Goal: Transaction & Acquisition: Purchase product/service

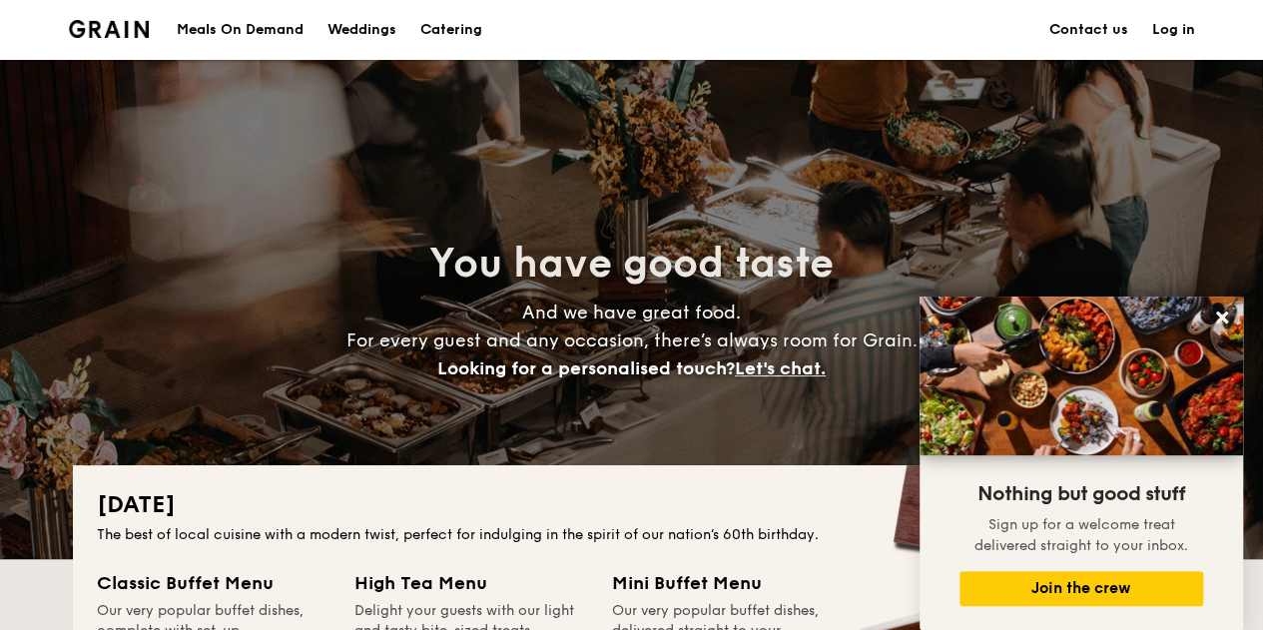
click at [463, 24] on h1 "Catering" at bounding box center [451, 30] width 62 height 60
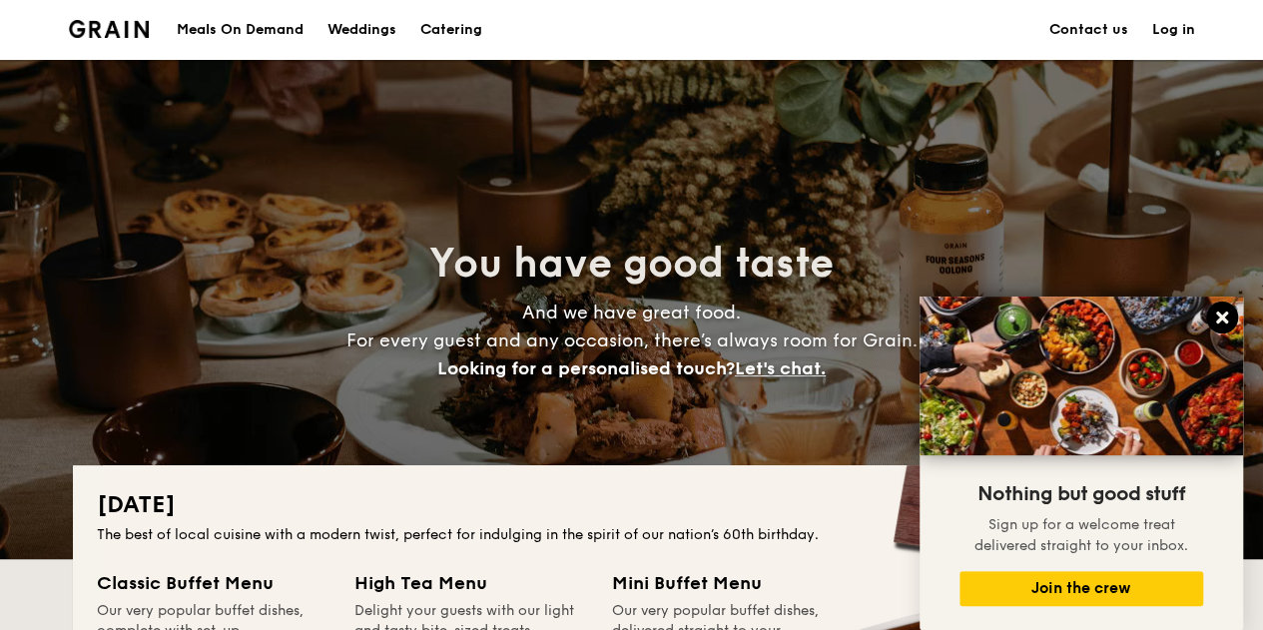
click at [1222, 314] on icon at bounding box center [1222, 317] width 18 height 18
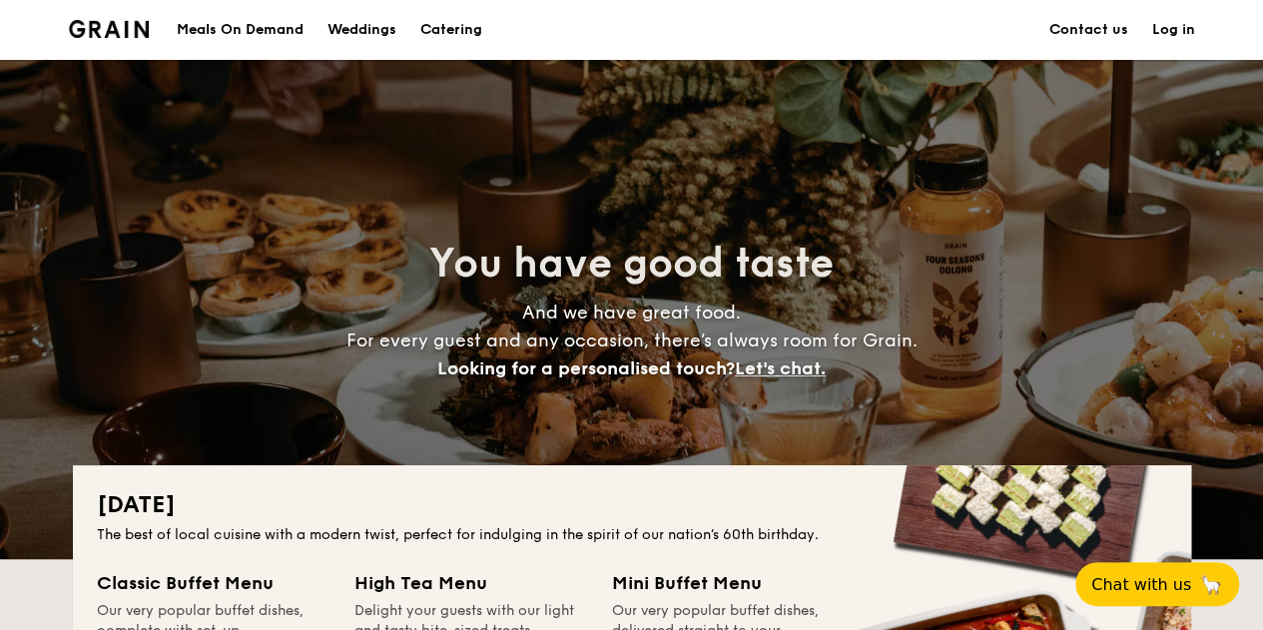
click at [443, 27] on h1 "Catering" at bounding box center [451, 30] width 62 height 60
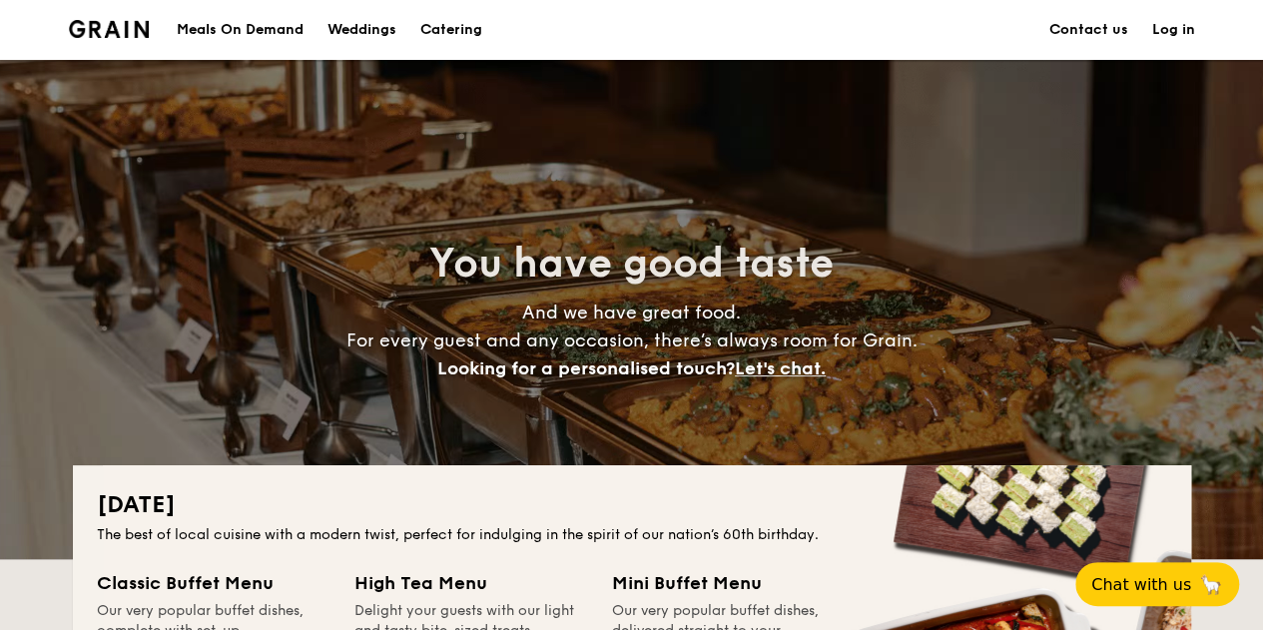
click at [443, 27] on h1 "Catering" at bounding box center [451, 30] width 62 height 60
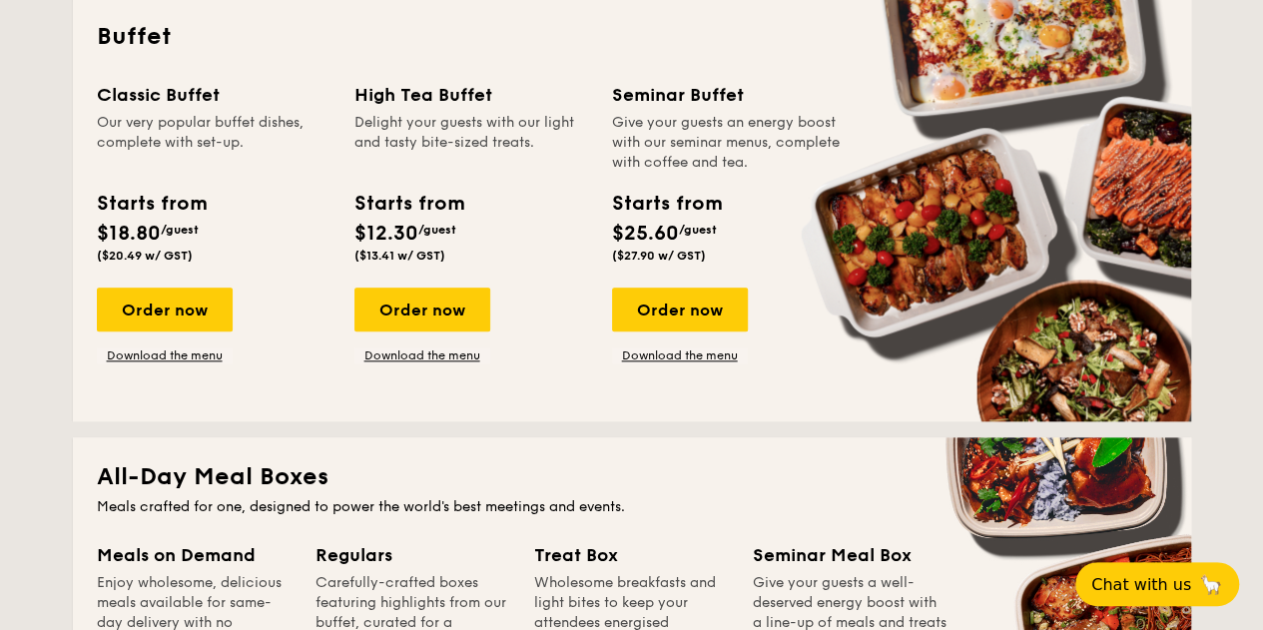
scroll to position [799, 0]
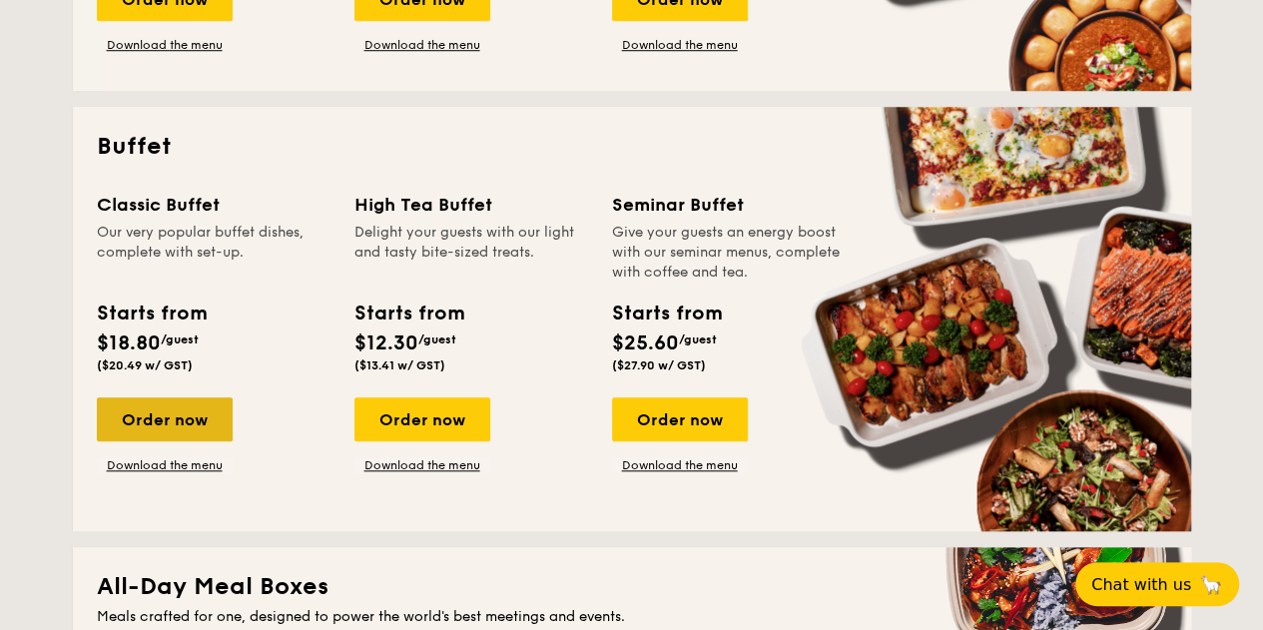
click at [206, 434] on div "Order now" at bounding box center [165, 419] width 136 height 44
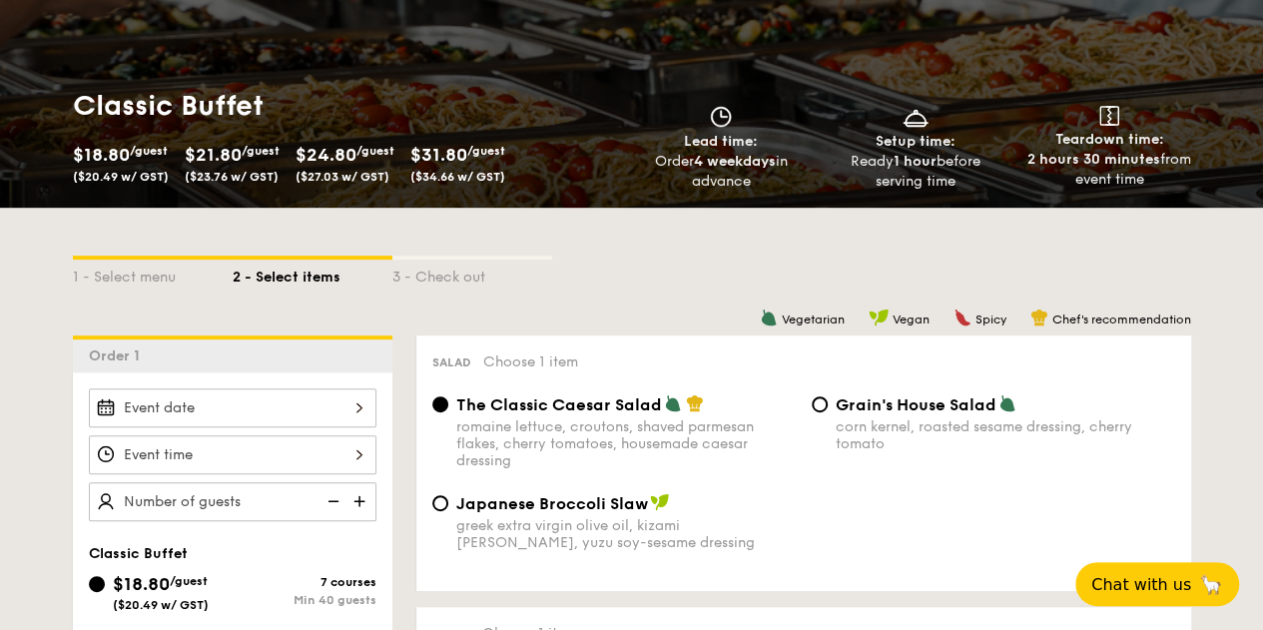
scroll to position [499, 0]
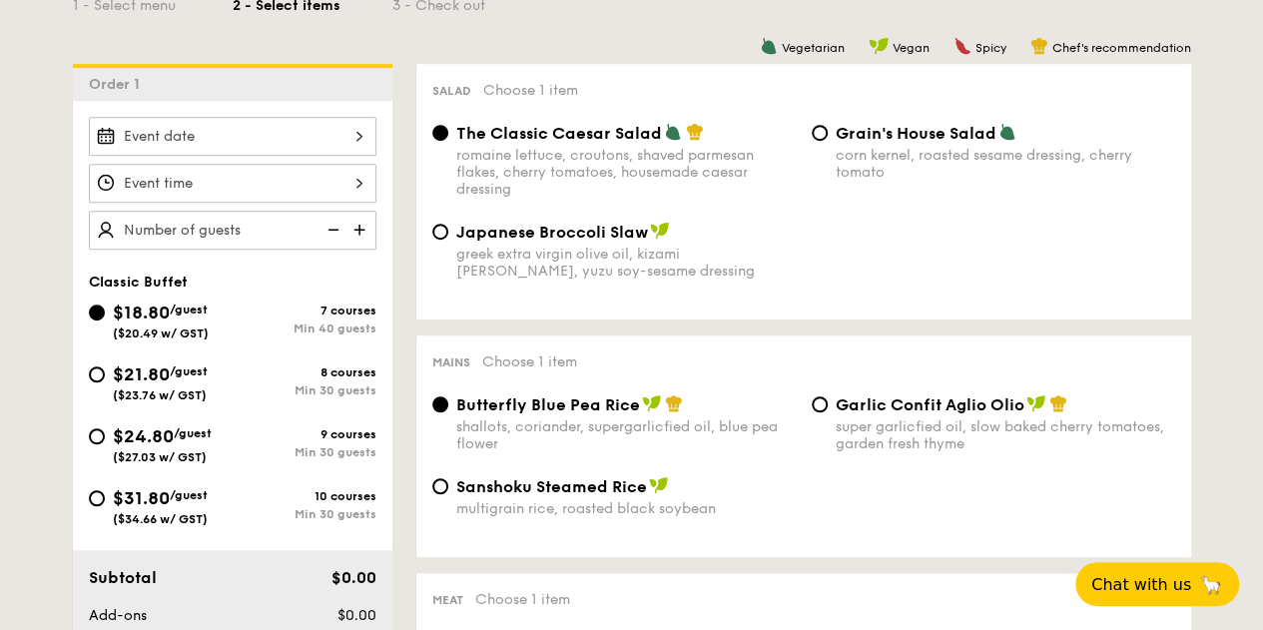
drag, startPoint x: 216, startPoint y: 438, endPoint x: 616, endPoint y: 42, distance: 563.3
click at [216, 438] on div "$24.80 /guest ($27.03 w/ GST)" at bounding box center [161, 443] width 144 height 42
click at [105, 438] on input "$24.80 /guest ($27.03 w/ GST) 9 courses Min 30 guests" at bounding box center [97, 436] width 16 height 16
radio input "true"
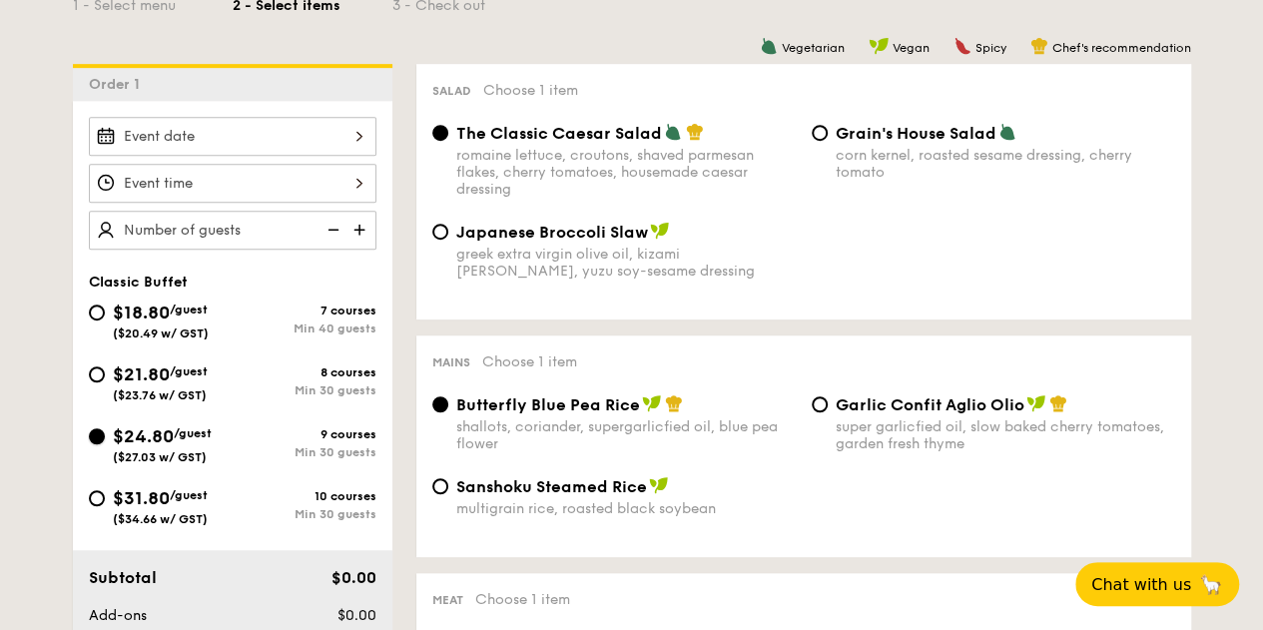
radio input "true"
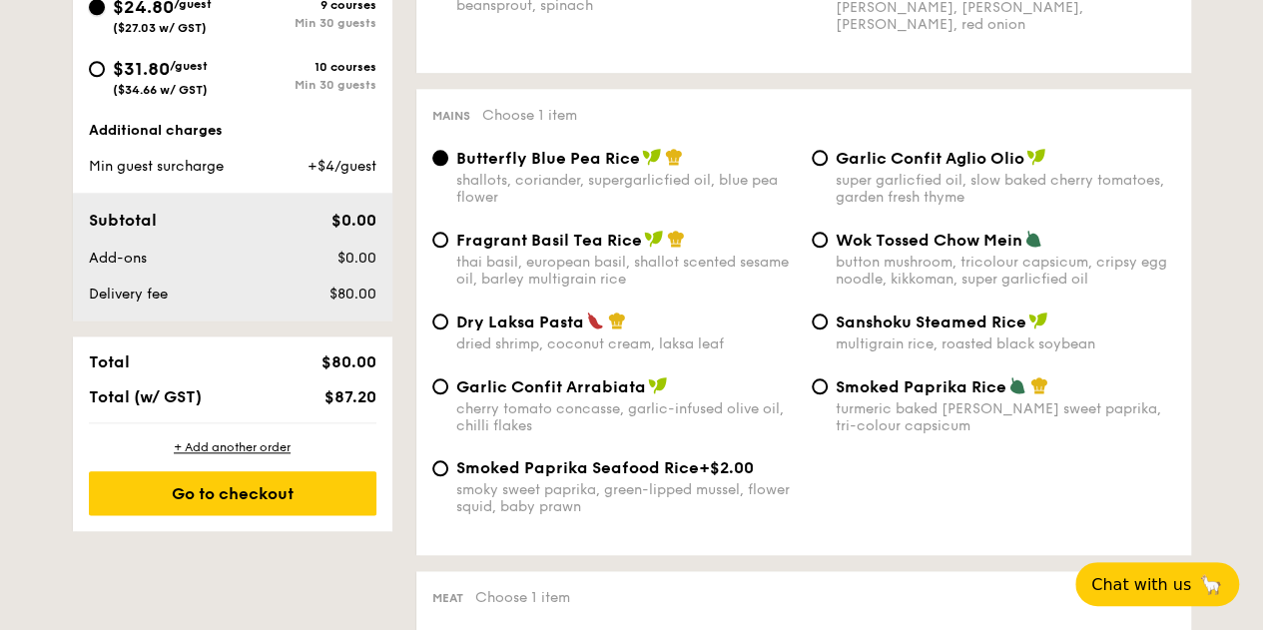
scroll to position [998, 0]
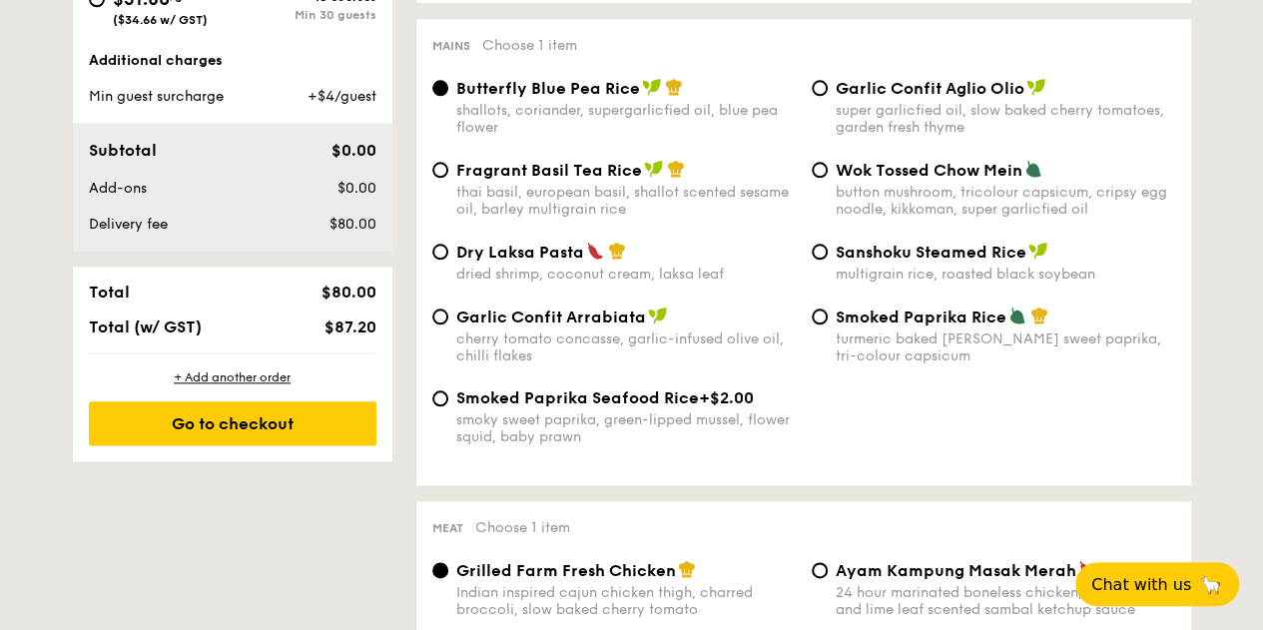
click at [863, 191] on div "button mushroom, tricolour capsicum, cripsy egg noodle, kikkoman, super garlicf…" at bounding box center [1005, 201] width 339 height 34
click at [828, 178] on input "Wok Tossed Chow Mein button mushroom, tricolour capsicum, cripsy egg noodle, ki…" at bounding box center [820, 170] width 16 height 16
radio input "true"
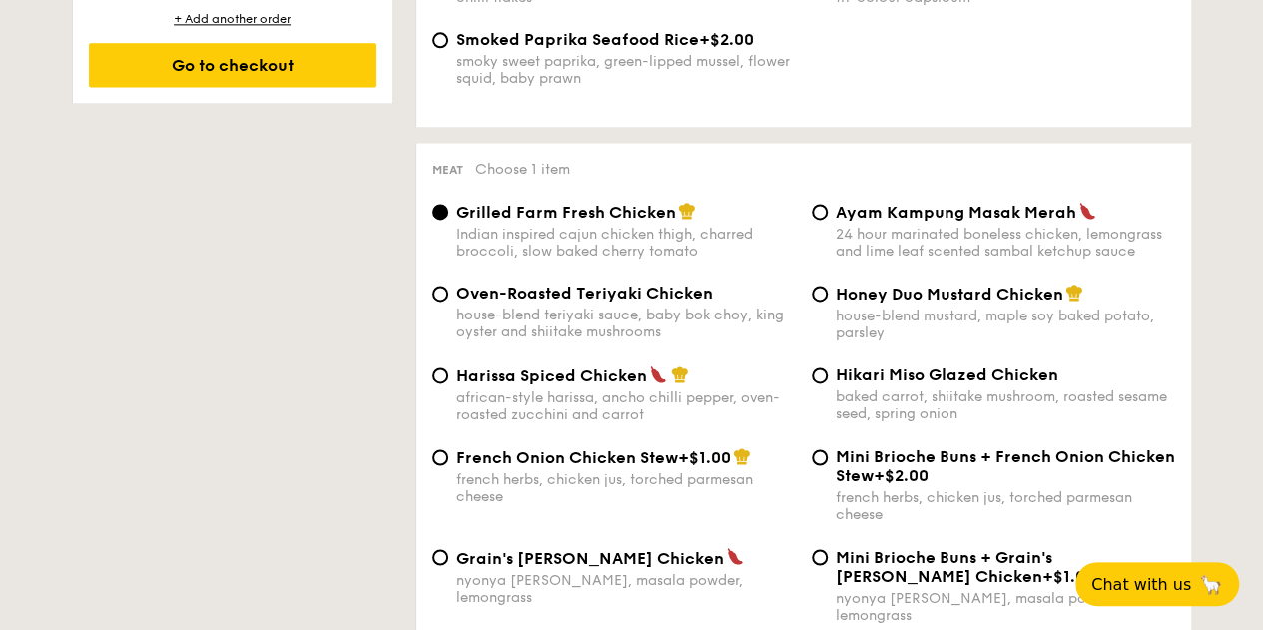
scroll to position [1497, 0]
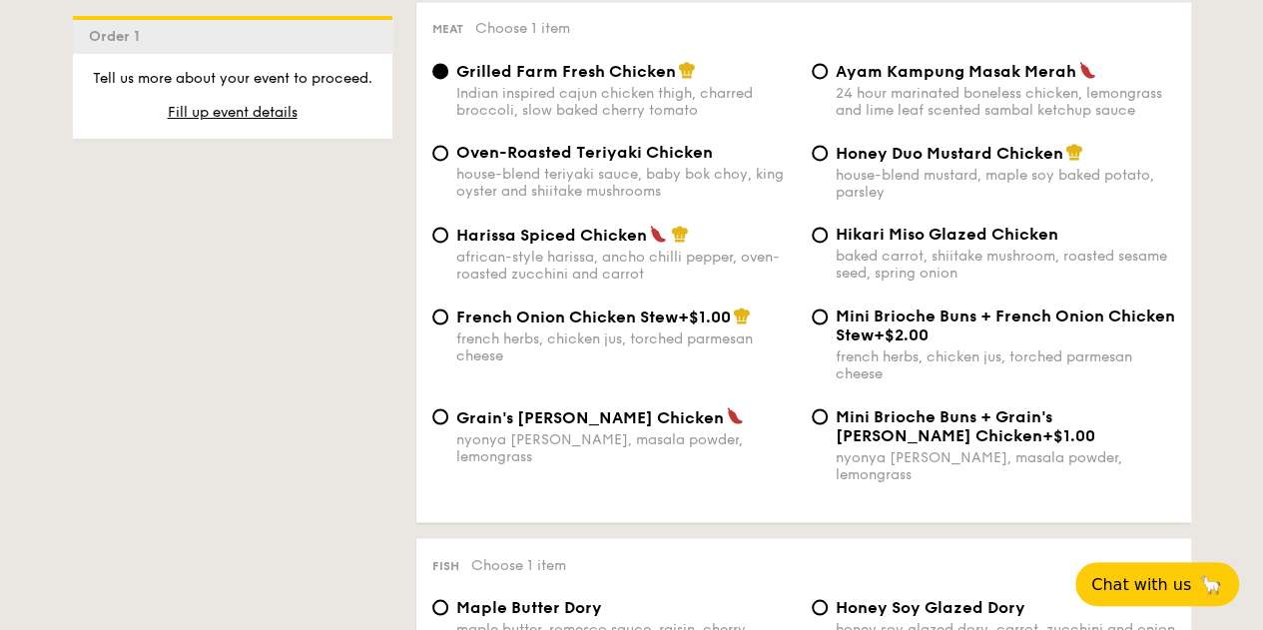
click at [908, 115] on div "24 hour marinated boneless chicken, lemongrass and lime leaf scented sambal ket…" at bounding box center [1005, 102] width 339 height 34
click at [828, 79] on input "Ayam Kampung Masak Merah 24 hour marinated boneless chicken, lemongrass and lim…" at bounding box center [820, 71] width 16 height 16
radio input "true"
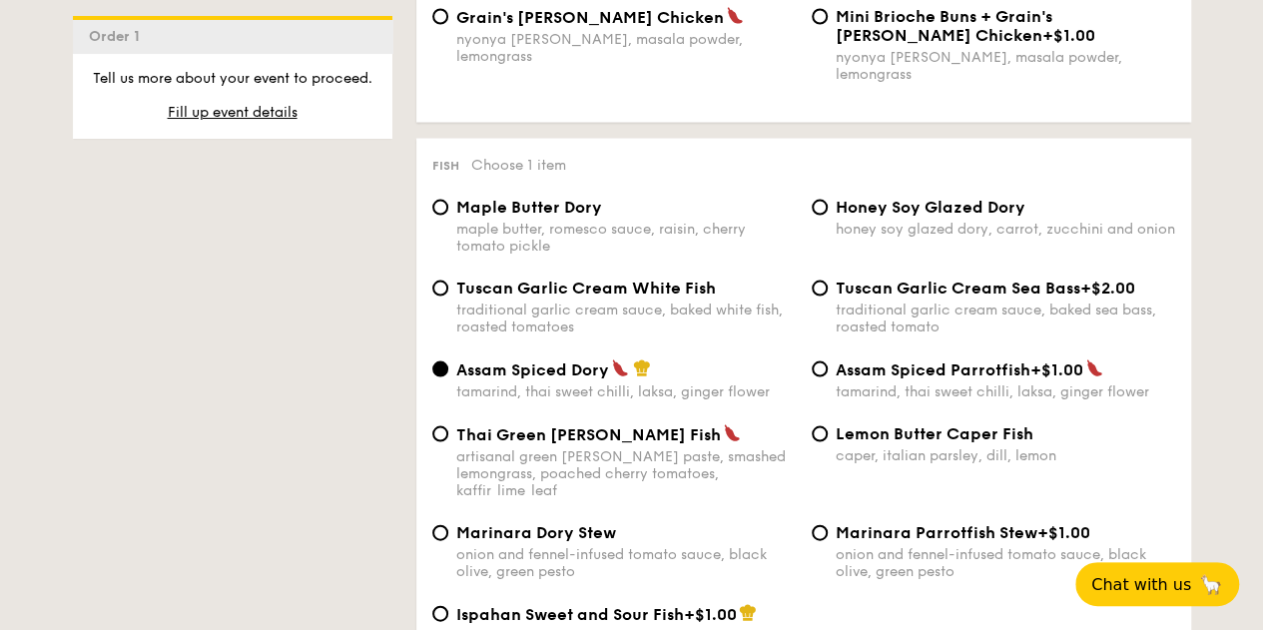
scroll to position [1996, 0]
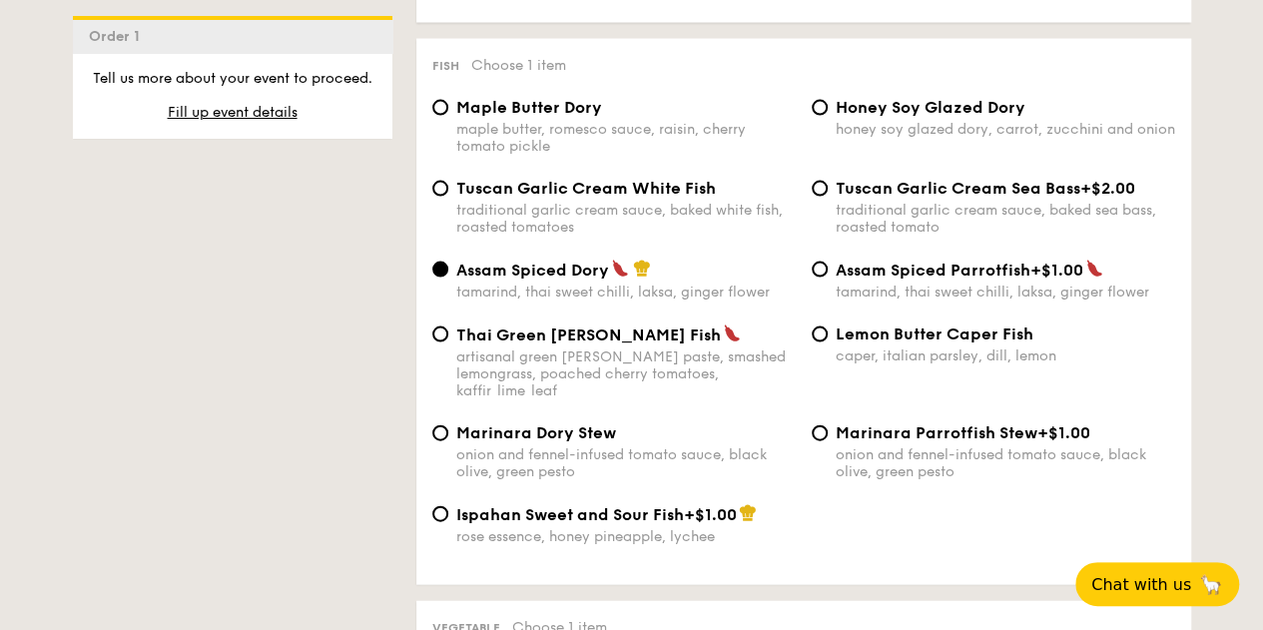
click at [875, 342] on div "Lemon Butter Caper Fish caper, italian parsley, dill, lemon" at bounding box center [1005, 344] width 339 height 40
click at [828, 342] on input "Lemon Butter Caper Fish caper, italian parsley, dill, lemon" at bounding box center [820, 334] width 16 height 16
radio input "true"
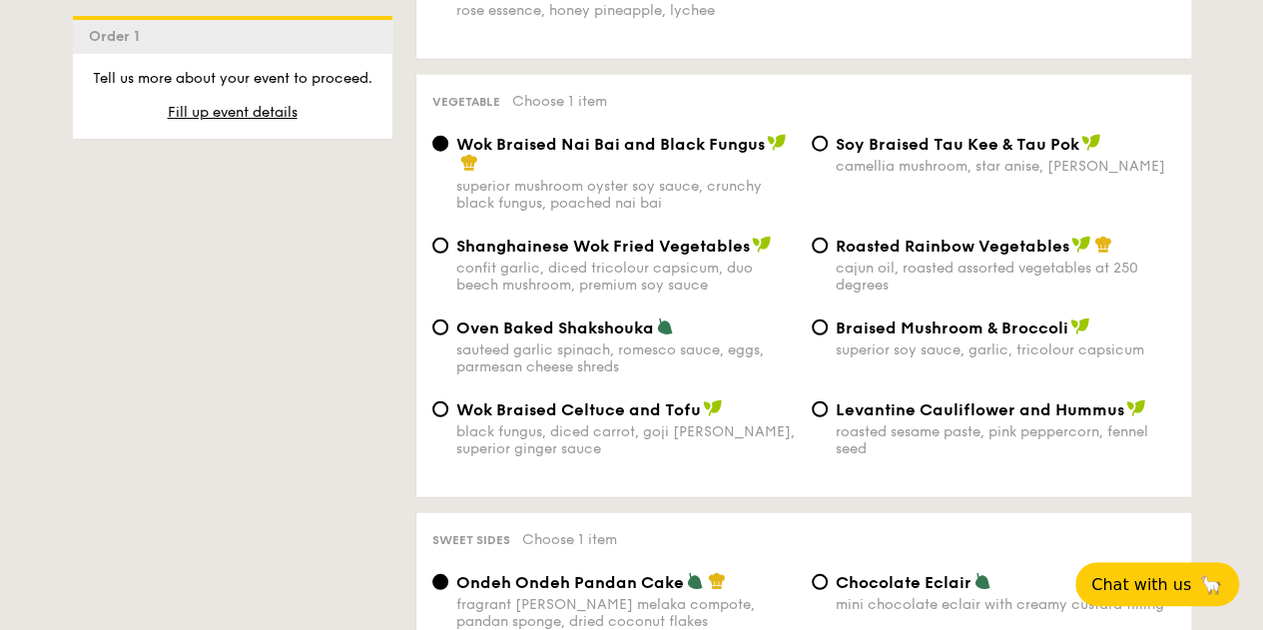
scroll to position [2396, 0]
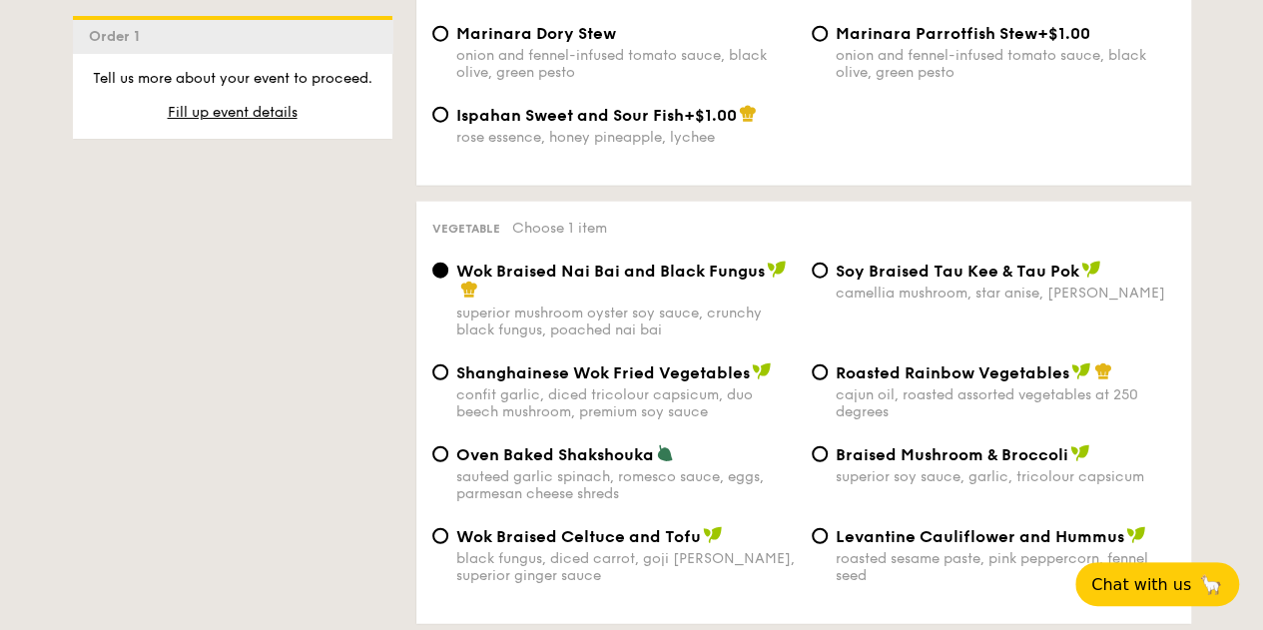
click at [652, 445] on span "Oven Baked Shakshouka" at bounding box center [555, 454] width 198 height 19
click at [448, 446] on input "Oven Baked Shakshouka sauteed garlic spinach, romesco sauce, eggs, parmesan che…" at bounding box center [440, 454] width 16 height 16
radio input "true"
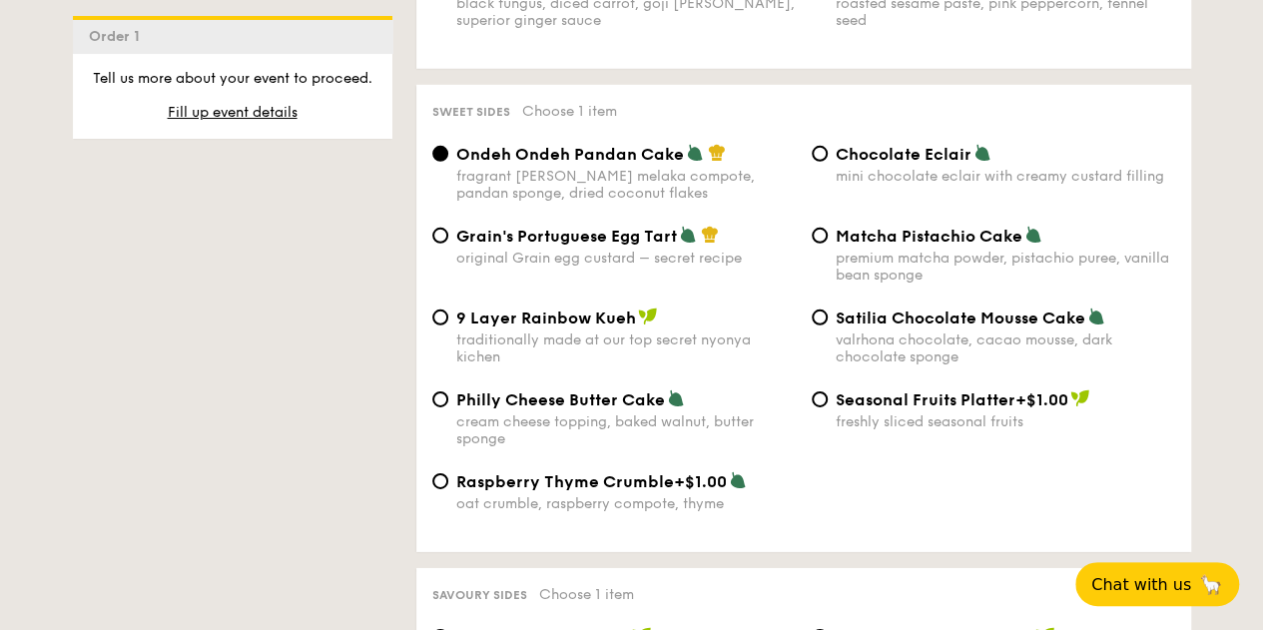
scroll to position [2995, 0]
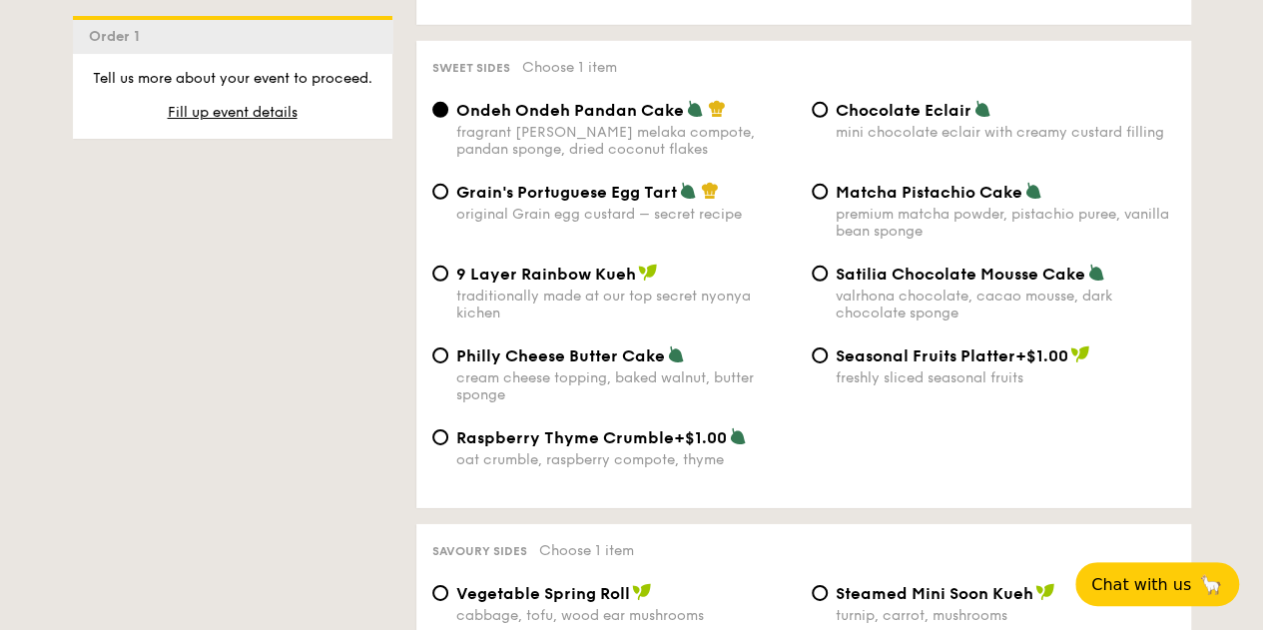
click at [862, 206] on div "premium matcha powder, pistachio puree, vanilla bean sponge" at bounding box center [1005, 223] width 339 height 34
click at [828, 200] on input "Matcha Pistachio Cake premium matcha powder, pistachio puree, vanilla bean spon…" at bounding box center [820, 192] width 16 height 16
radio input "true"
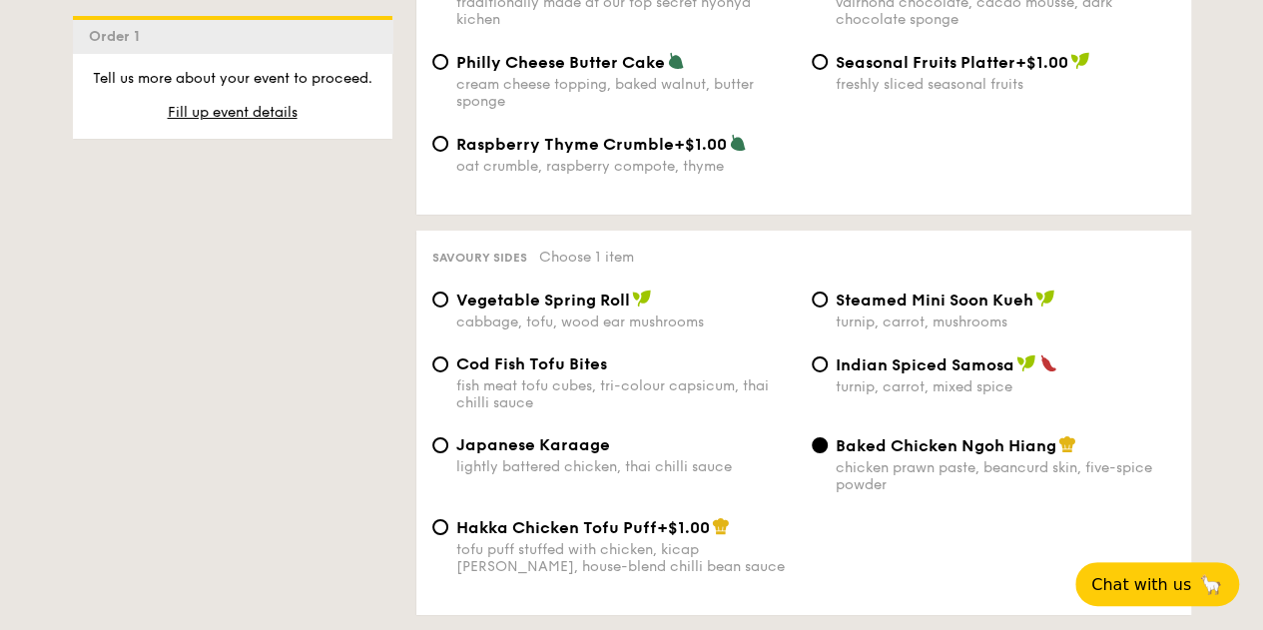
scroll to position [3394, 0]
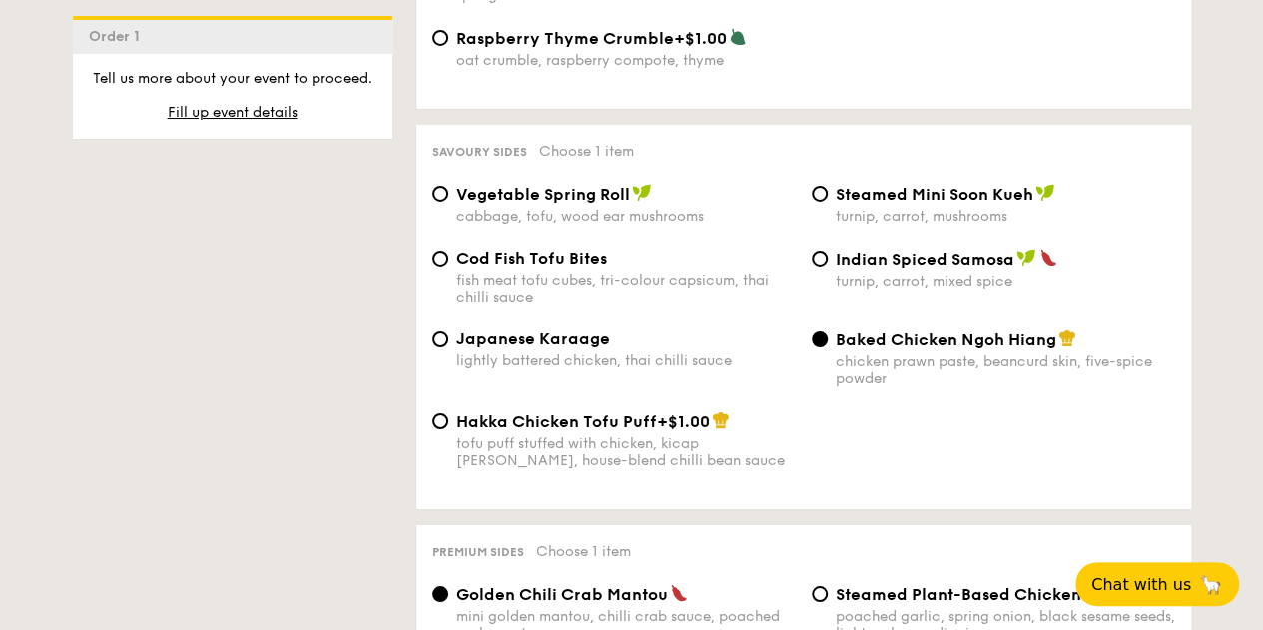
click at [554, 191] on span "Vegetable Spring Roll" at bounding box center [543, 194] width 174 height 19
click at [448, 191] on input "Vegetable Spring Roll cabbage, tofu, wood ear mushrooms" at bounding box center [440, 194] width 16 height 16
radio input "true"
click at [655, 352] on div "lightly battered chicken, thai chilli sauce" at bounding box center [625, 360] width 339 height 17
click at [448, 347] on input "Japanese Karaage lightly battered chicken, thai chilli sauce" at bounding box center [440, 339] width 16 height 16
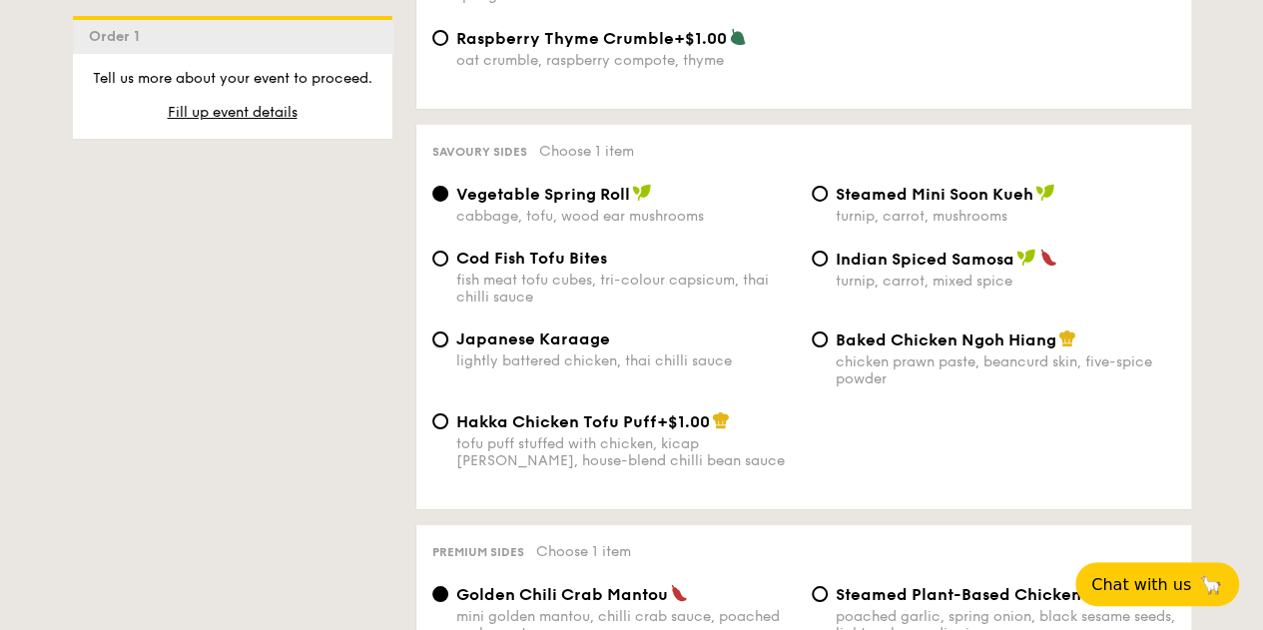
radio input "true"
click at [639, 208] on div "cabbage, tofu, wood ear mushrooms" at bounding box center [625, 216] width 339 height 17
click at [448, 199] on input "Vegetable Spring Roll cabbage, tofu, wood ear mushrooms" at bounding box center [440, 194] width 16 height 16
radio input "true"
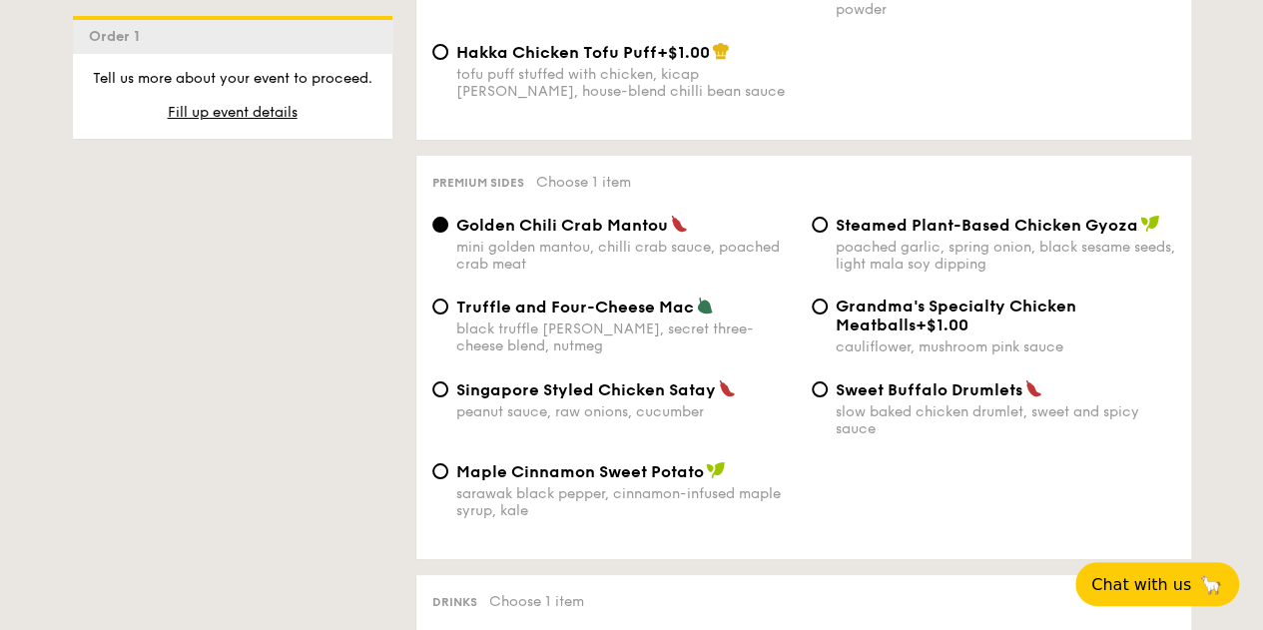
scroll to position [3793, 0]
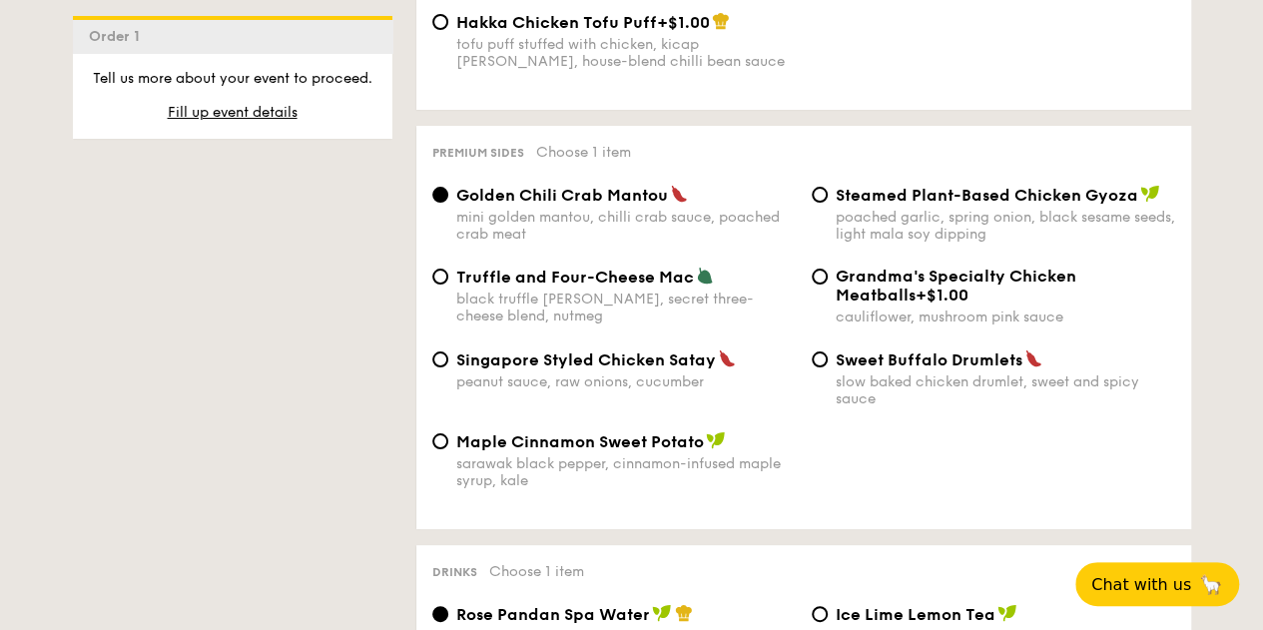
click at [638, 219] on div "mini golden mantou, chilli crab sauce, poached crab meat" at bounding box center [625, 226] width 339 height 34
click at [448, 203] on input "Golden Chili Crab Mantou mini golden mantou, chilli crab sauce, poached crab me…" at bounding box center [440, 195] width 16 height 16
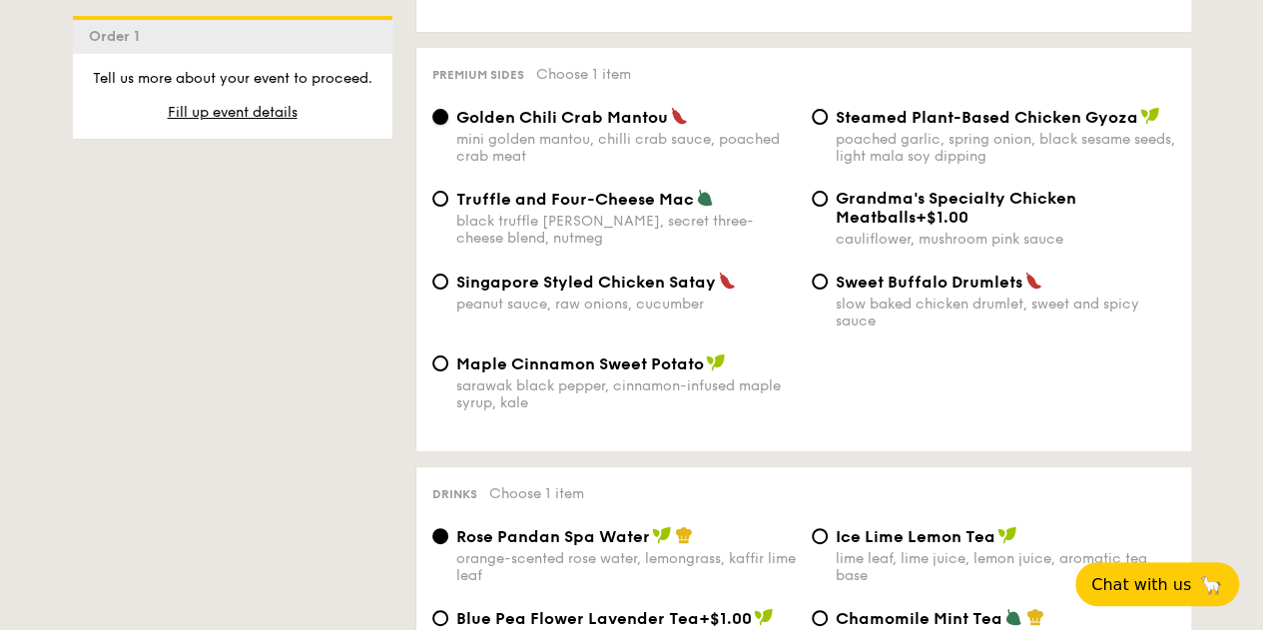
scroll to position [4193, 0]
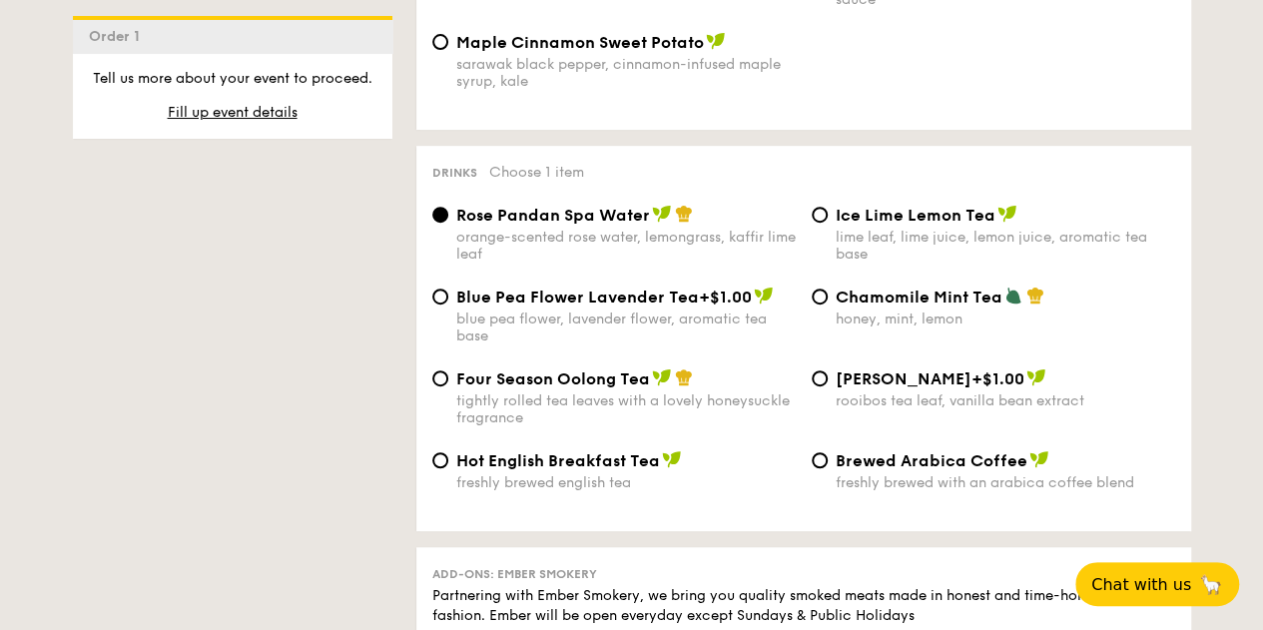
click at [889, 231] on div "lime leaf, lime juice, lemon juice, aromatic tea base" at bounding box center [1005, 246] width 339 height 34
click at [828, 223] on input "Ice Lime Lemon Tea lime leaf, lime juice, lemon juice, aromatic tea base" at bounding box center [820, 215] width 16 height 16
radio input "true"
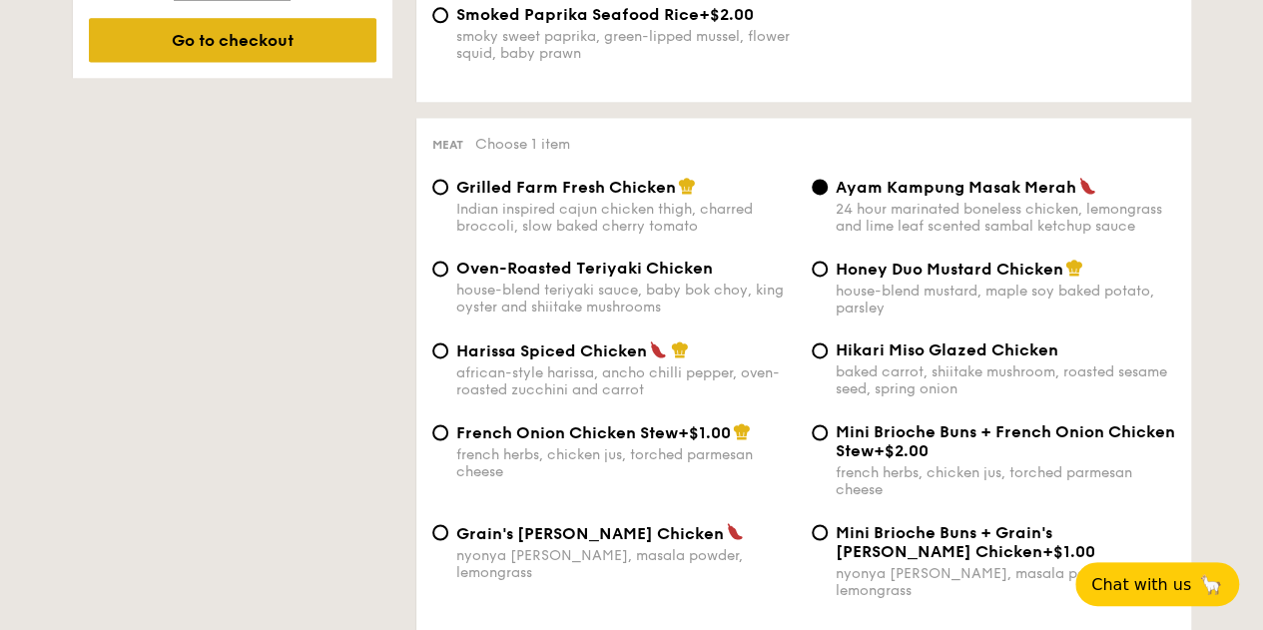
scroll to position [1198, 0]
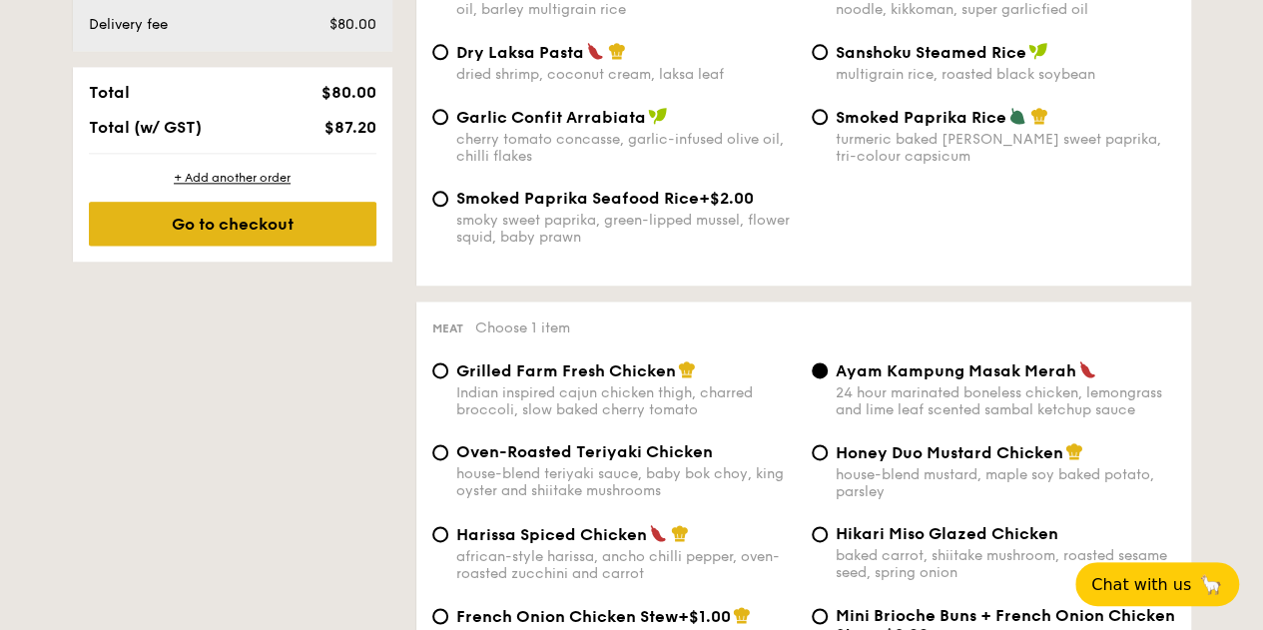
click at [319, 231] on div "Go to checkout" at bounding box center [232, 224] width 287 height 44
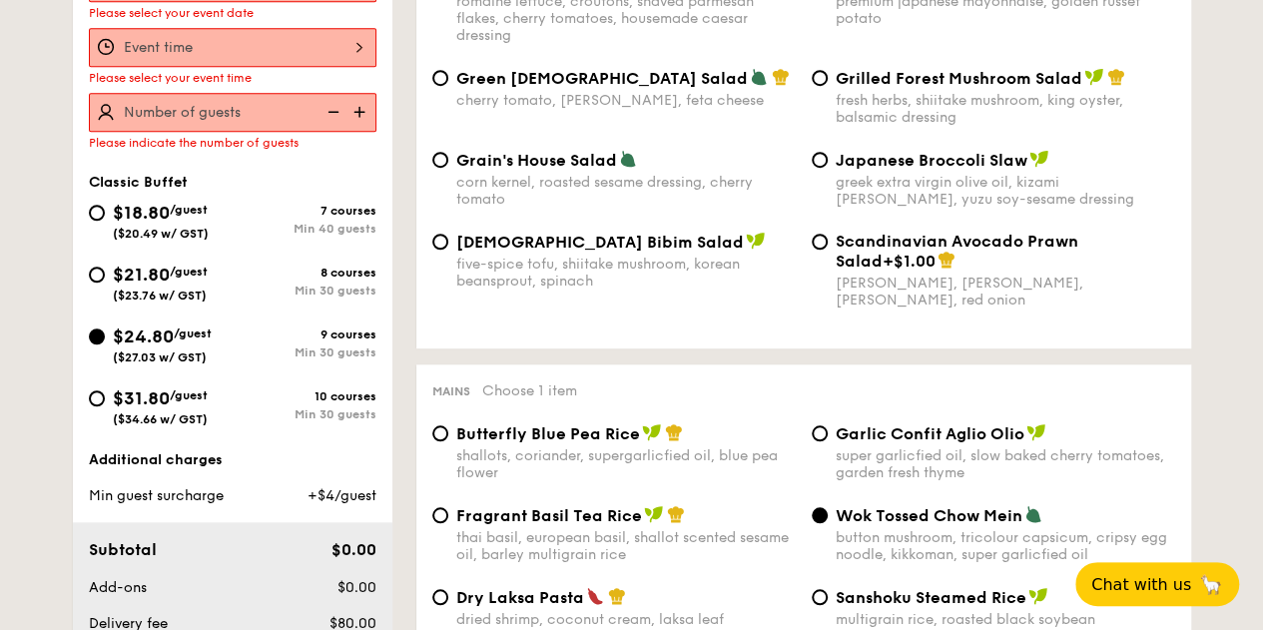
scroll to position [533, 0]
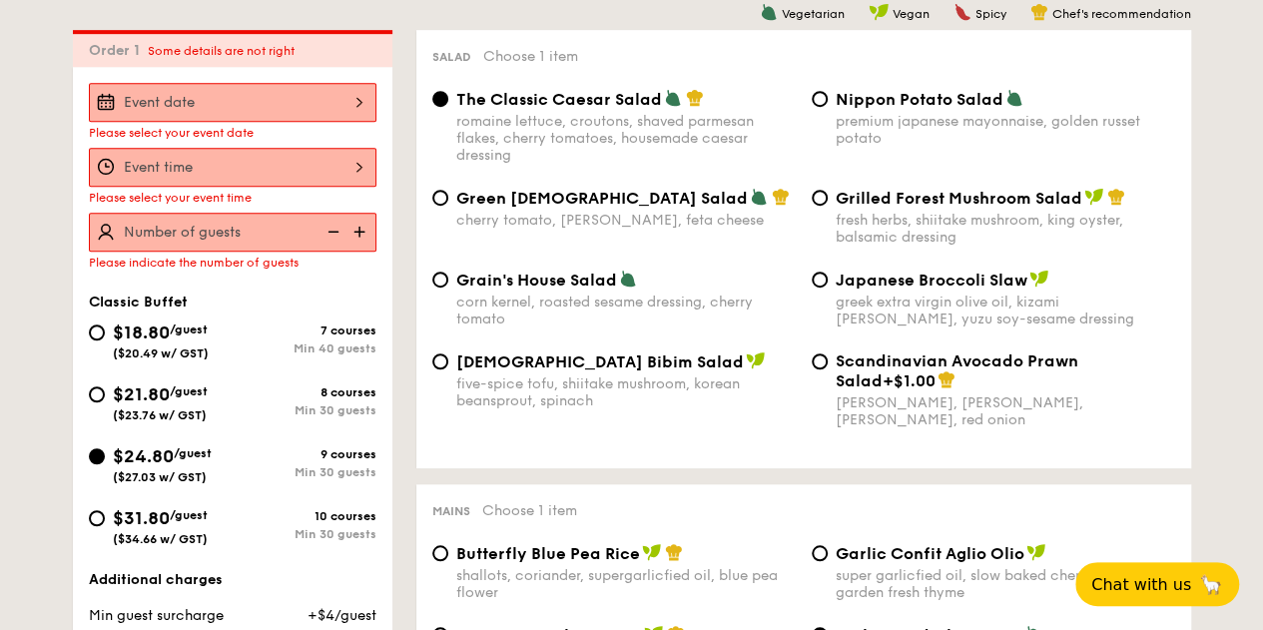
click at [278, 85] on div at bounding box center [232, 102] width 287 height 39
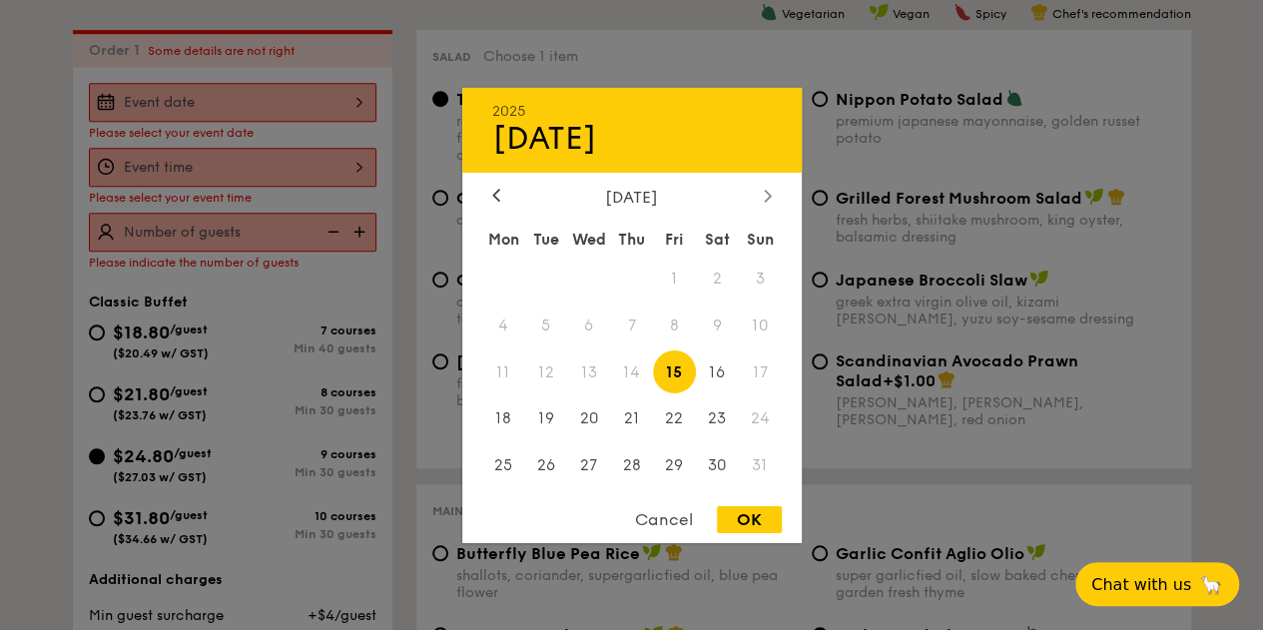
click at [759, 191] on div at bounding box center [768, 196] width 18 height 19
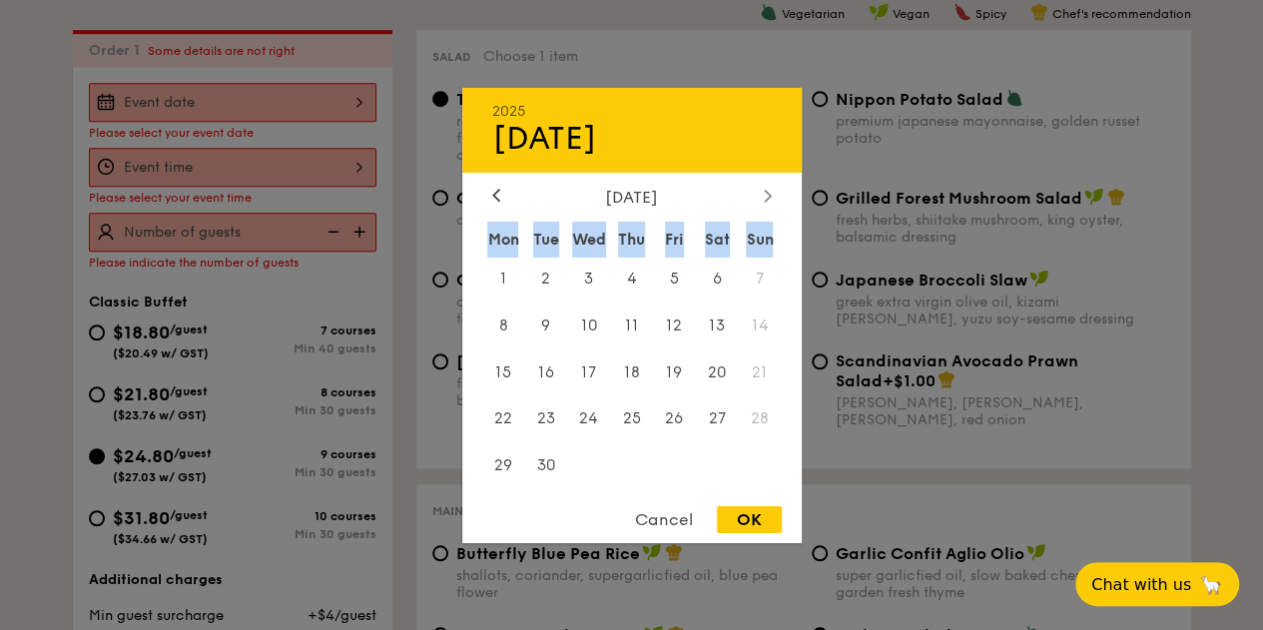
click at [759, 191] on div at bounding box center [768, 196] width 18 height 19
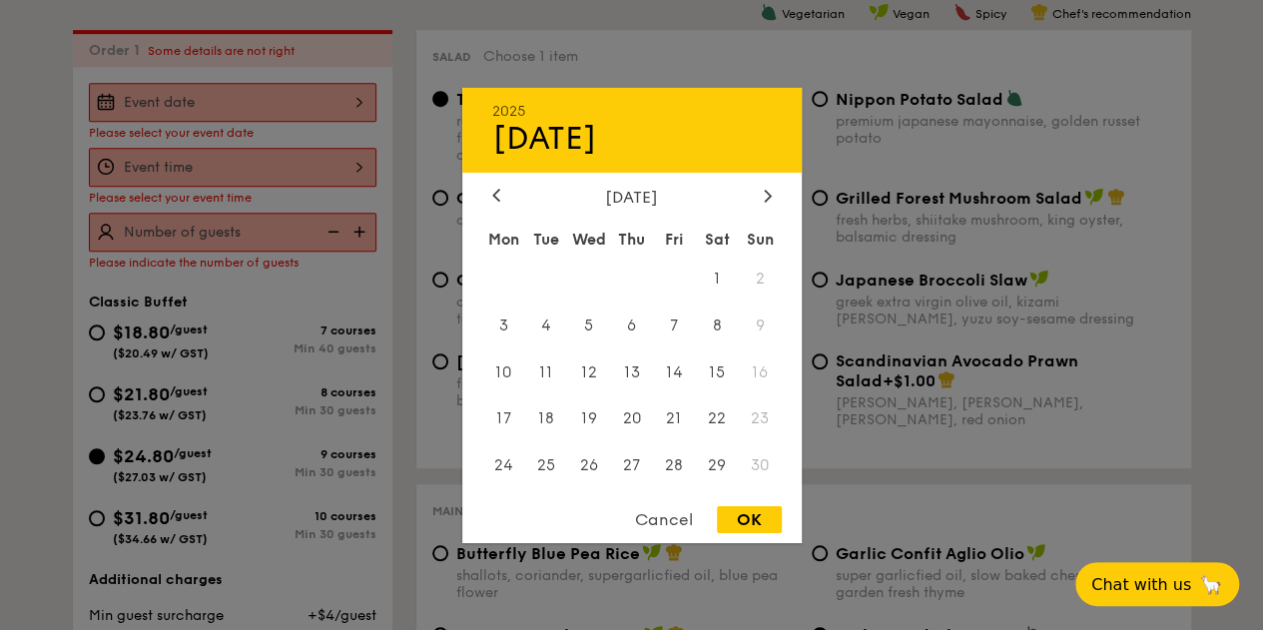
click at [475, 199] on div "[DATE]" at bounding box center [631, 196] width 339 height 19
click at [483, 192] on div "[DATE]" at bounding box center [631, 196] width 339 height 19
click at [496, 189] on icon at bounding box center [496, 195] width 8 height 13
click at [689, 328] on span "10" at bounding box center [674, 324] width 43 height 43
click at [734, 518] on div "OK" at bounding box center [749, 519] width 65 height 27
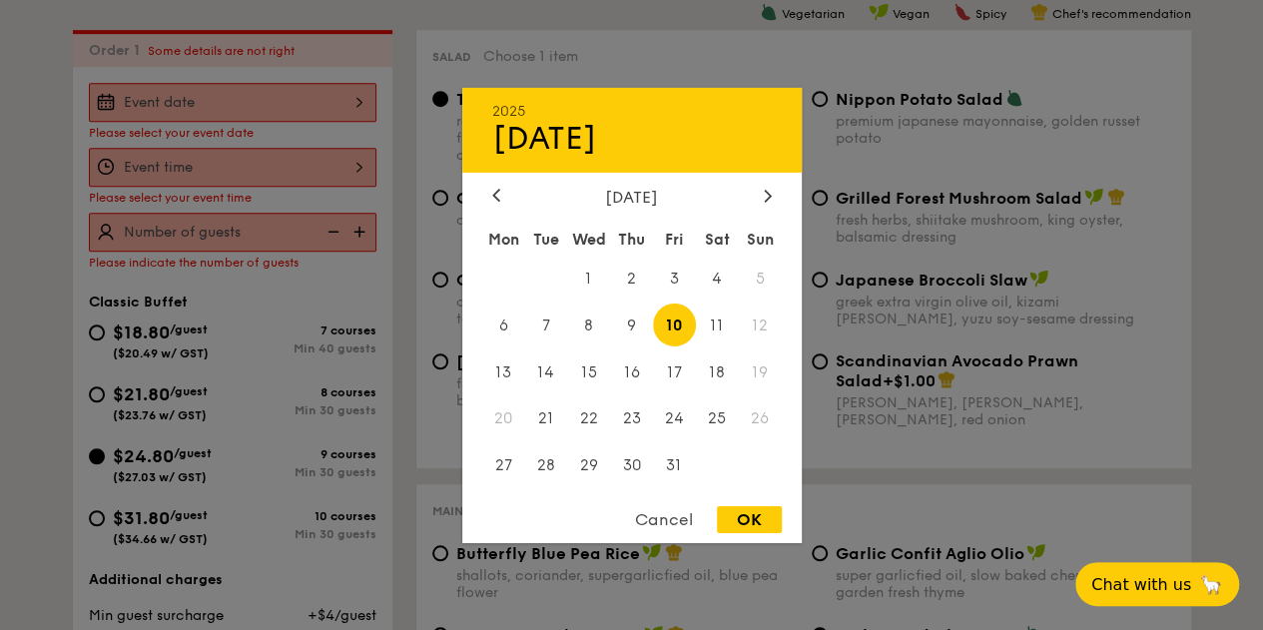
type input "[DATE]"
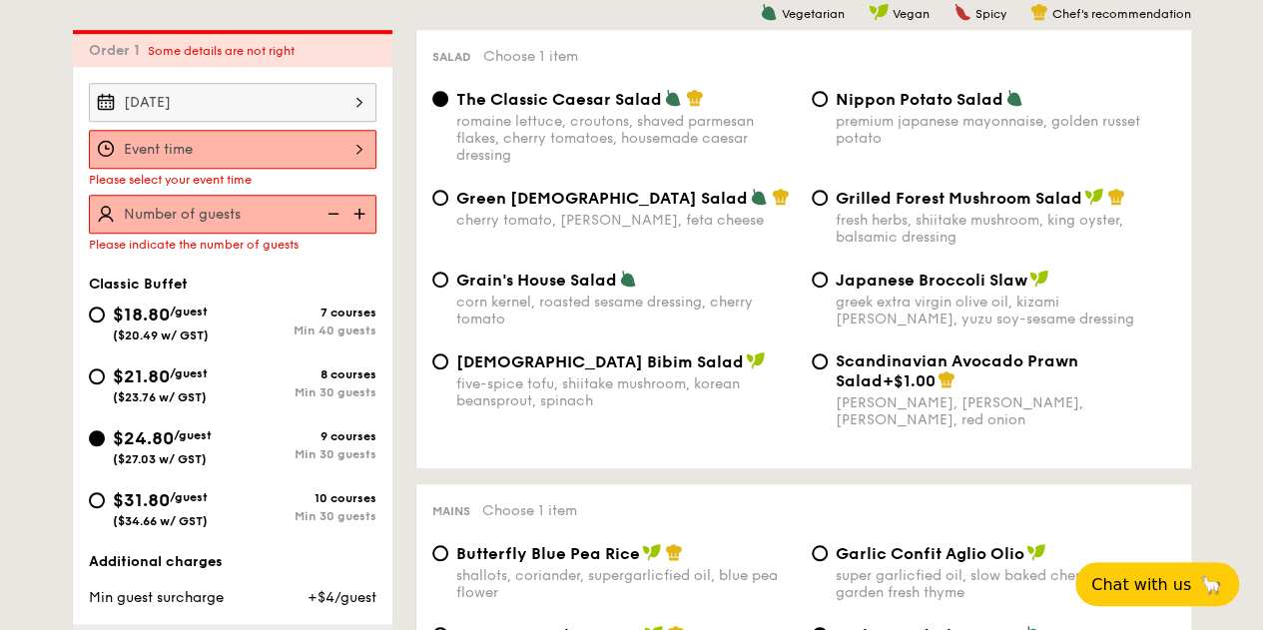
click at [211, 174] on span "Please select your event time" at bounding box center [170, 180] width 163 height 14
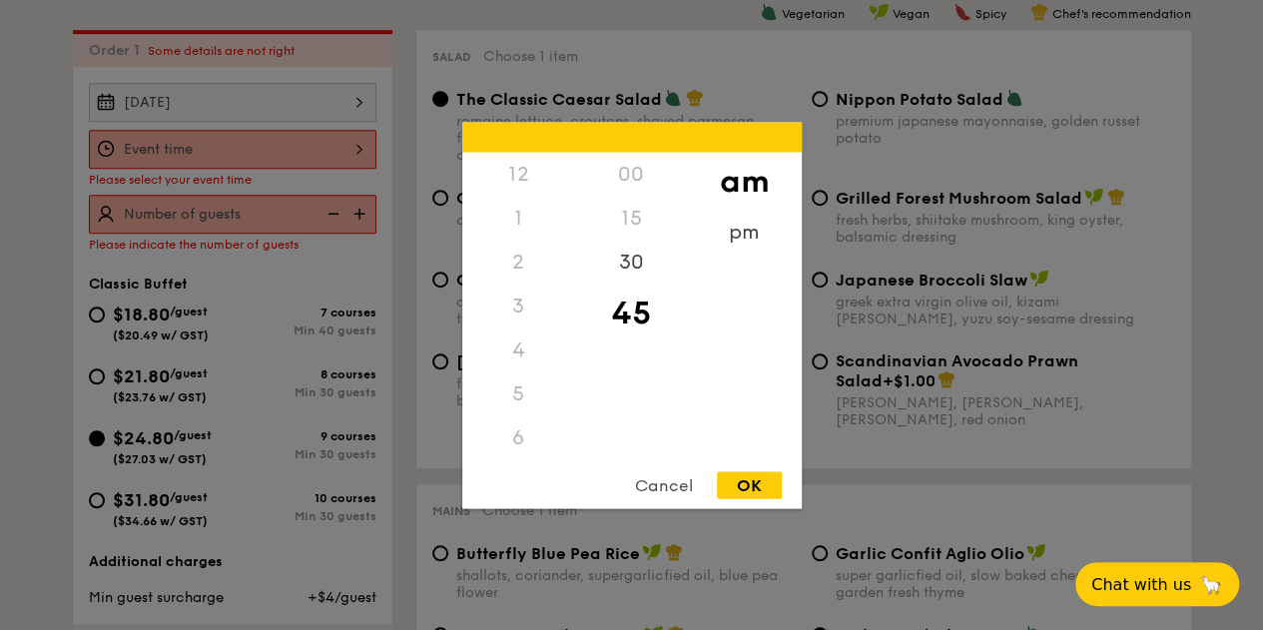
click at [205, 160] on div "12 1 2 3 4 5 6 7 8 9 10 11 00 15 30 45 am pm Cancel OK" at bounding box center [232, 149] width 287 height 39
click at [520, 444] on div "11" at bounding box center [518, 458] width 113 height 58
click at [745, 488] on div "OK" at bounding box center [749, 484] width 65 height 27
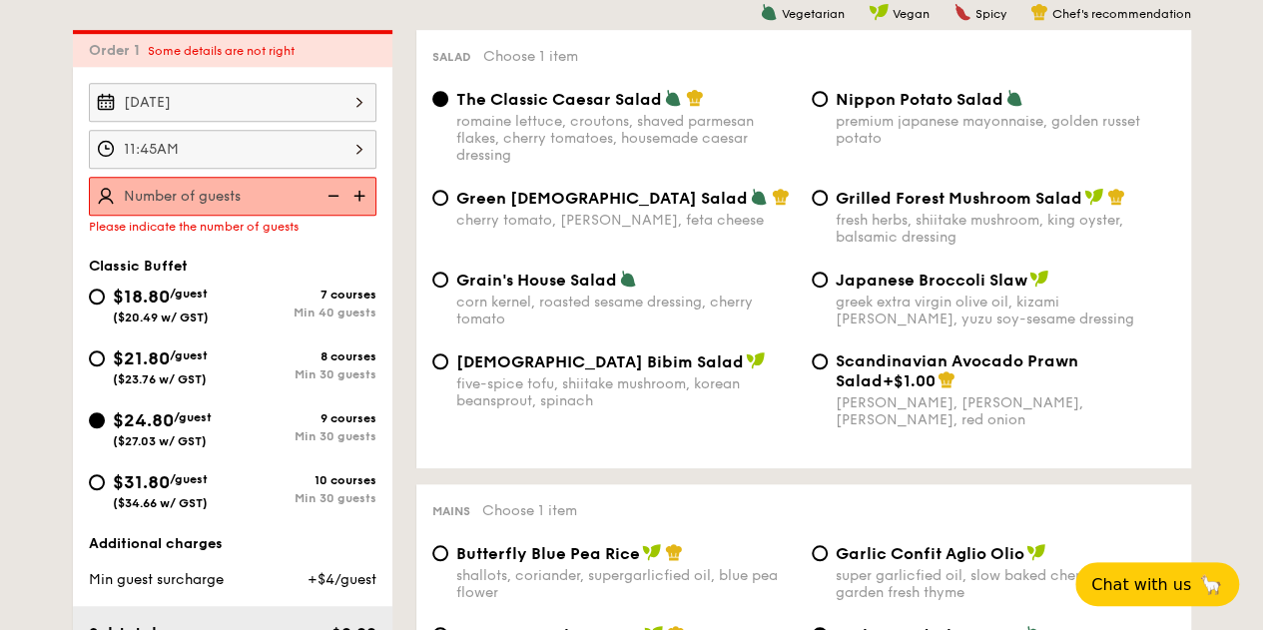
click at [291, 139] on div "11:45AM" at bounding box center [232, 149] width 287 height 39
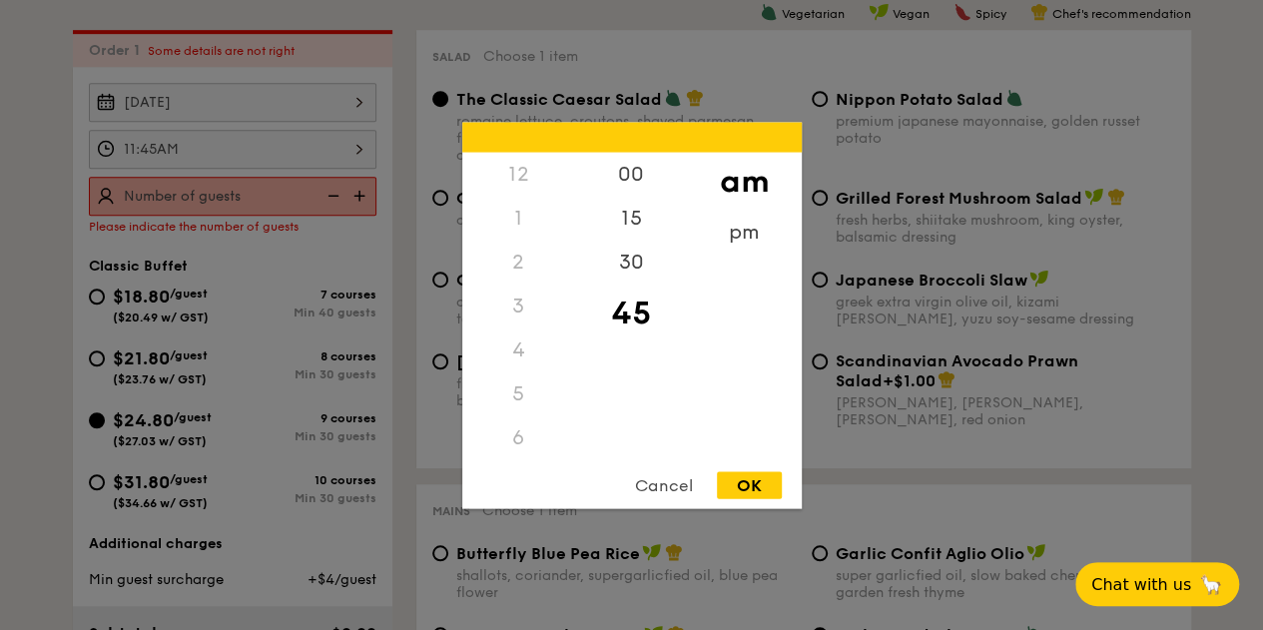
scroll to position [236, 0]
click at [630, 179] on div "00" at bounding box center [631, 181] width 113 height 58
click at [735, 485] on div "OK" at bounding box center [749, 484] width 65 height 27
type input "11:00AM"
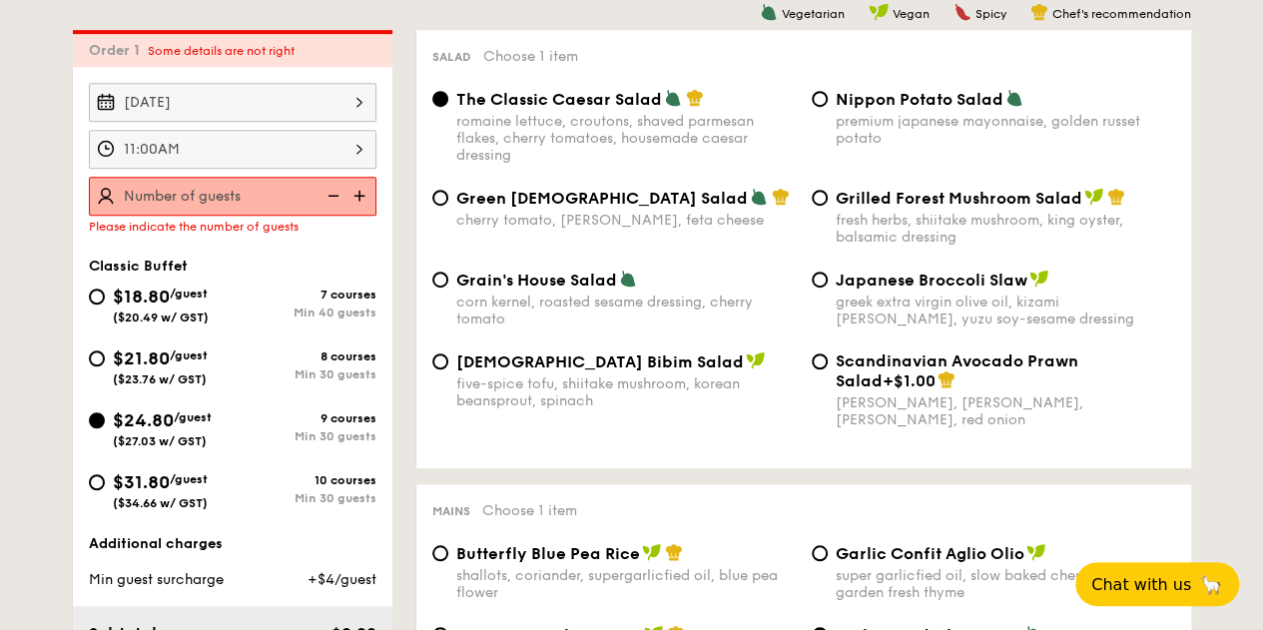
click at [356, 191] on img at bounding box center [361, 196] width 30 height 38
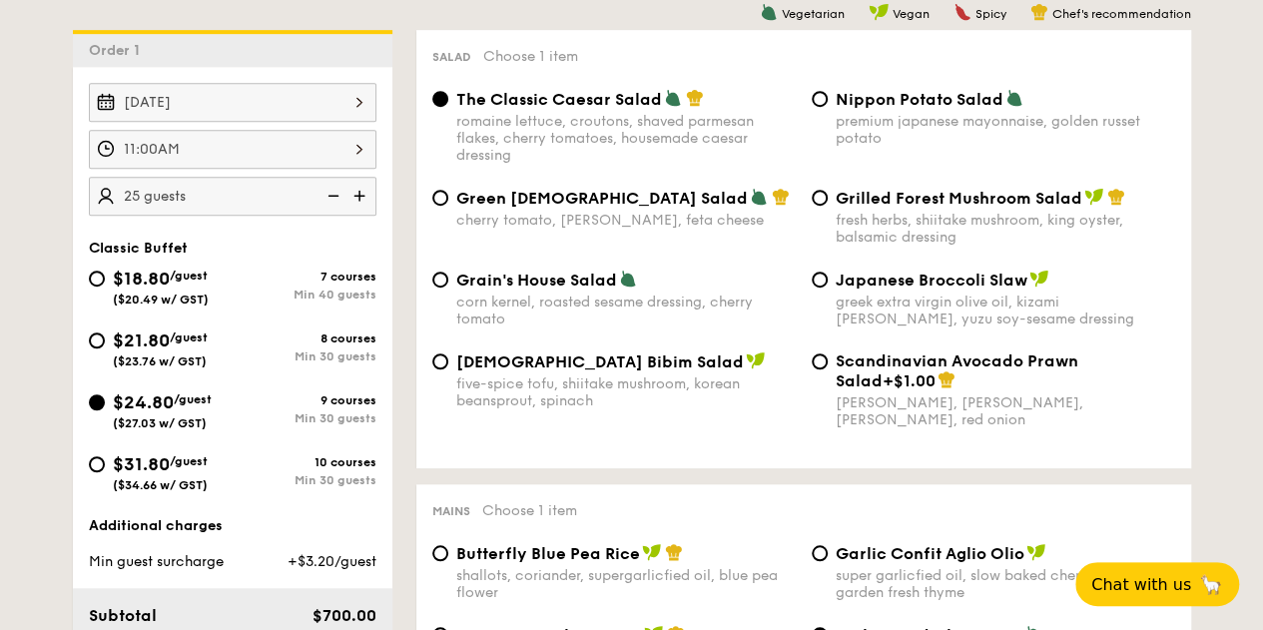
click at [356, 191] on img at bounding box center [361, 196] width 30 height 38
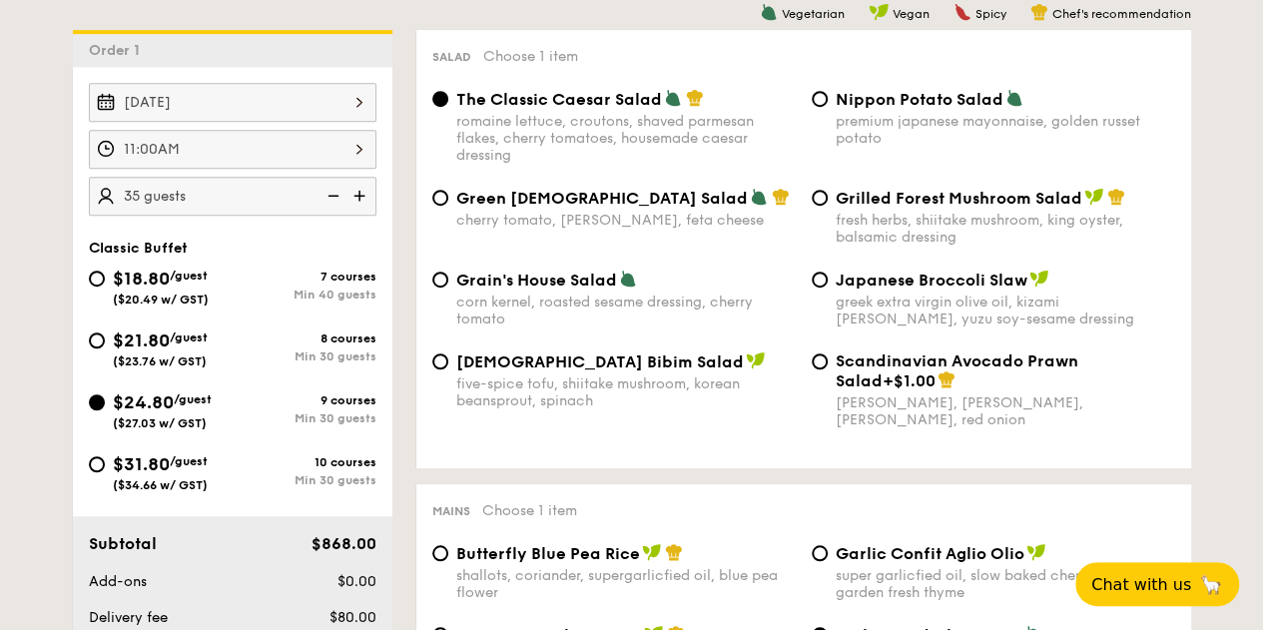
click at [330, 194] on img at bounding box center [331, 196] width 30 height 38
type input "30 guests"
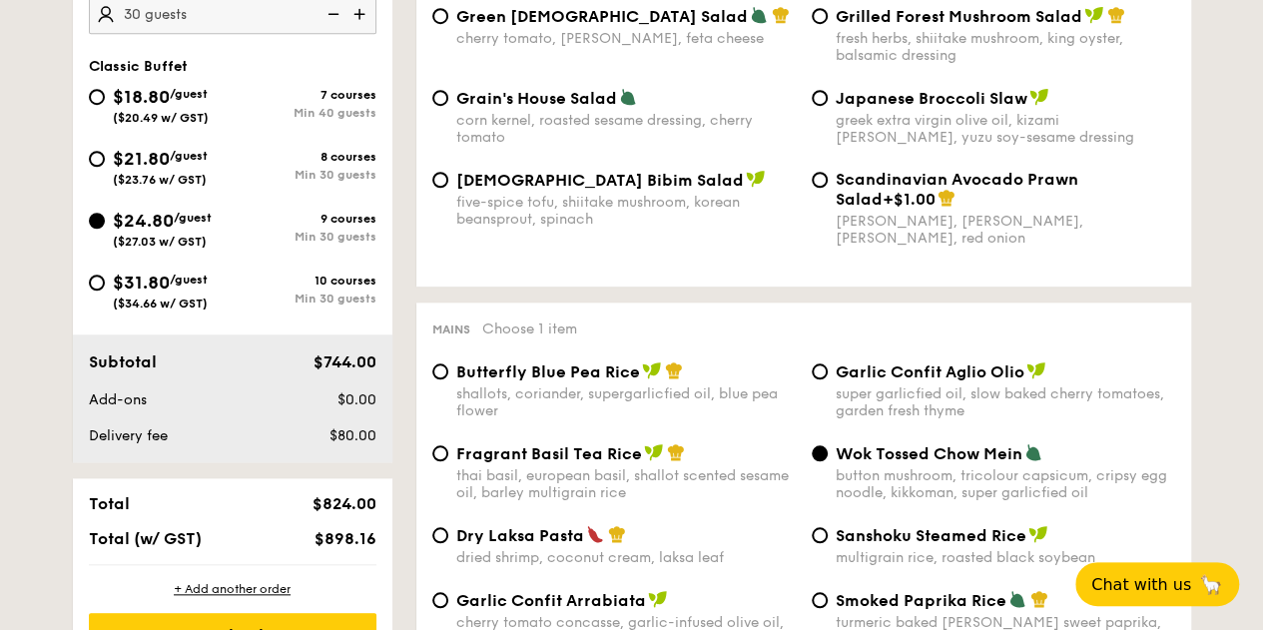
scroll to position [833, 0]
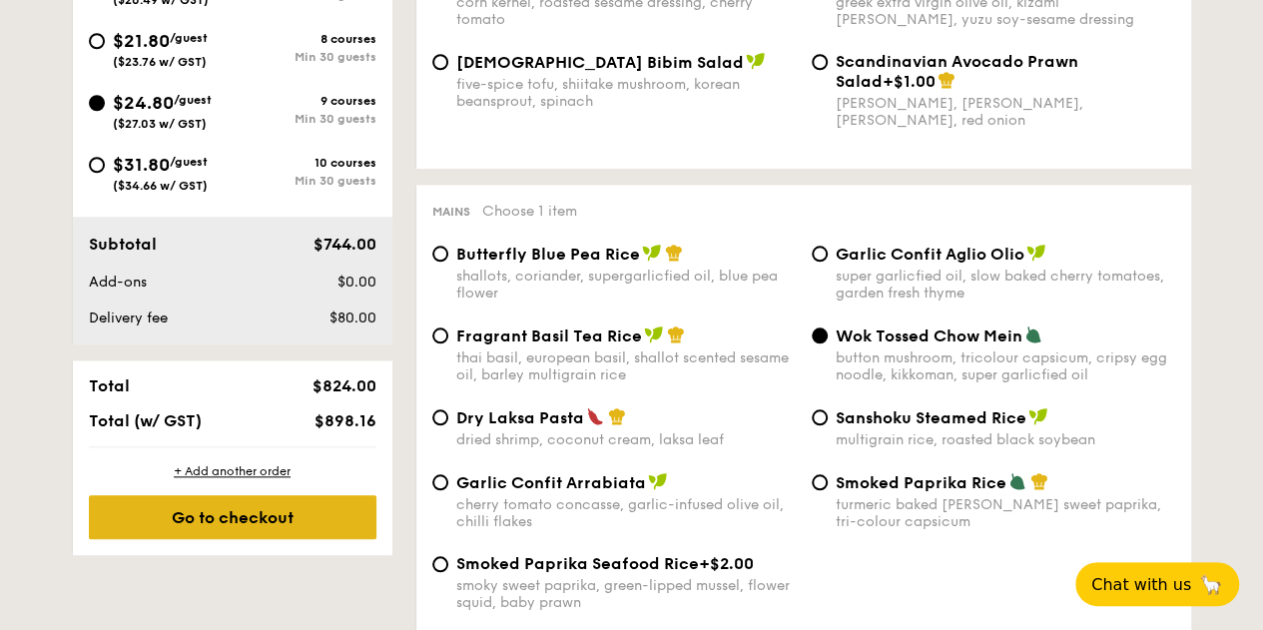
click at [270, 515] on div "Go to checkout" at bounding box center [232, 517] width 287 height 44
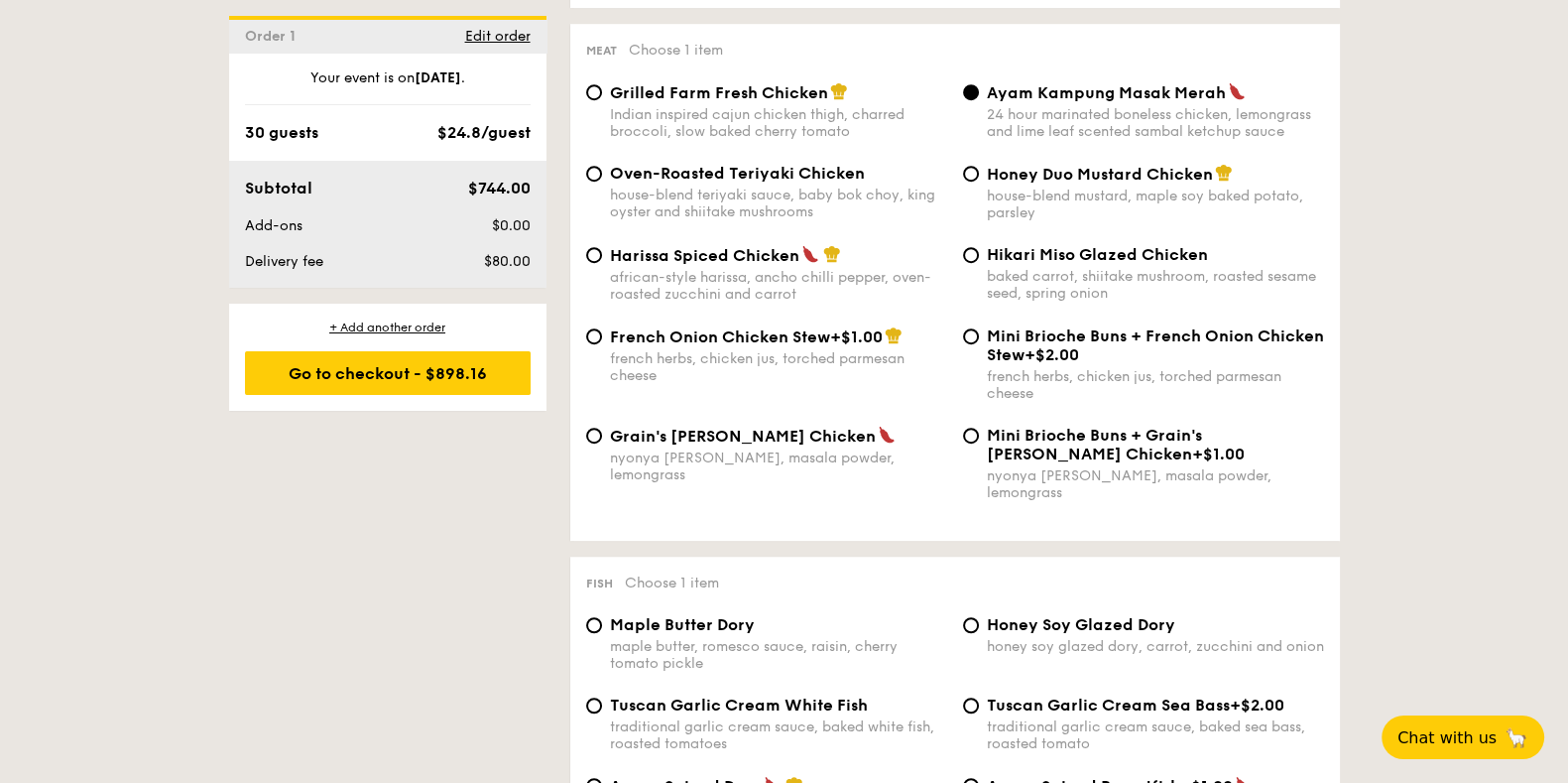
scroll to position [1714, 0]
